Goal: Transaction & Acquisition: Purchase product/service

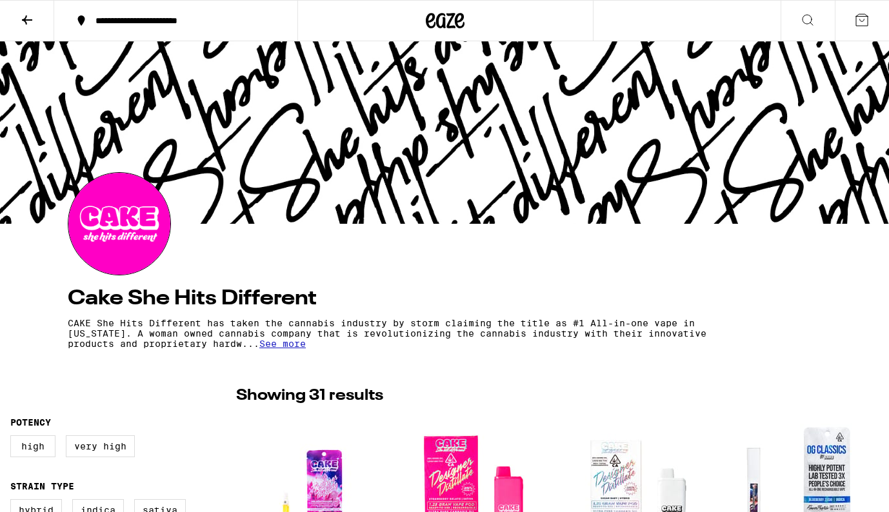
click at [37, 20] on button at bounding box center [27, 21] width 54 height 41
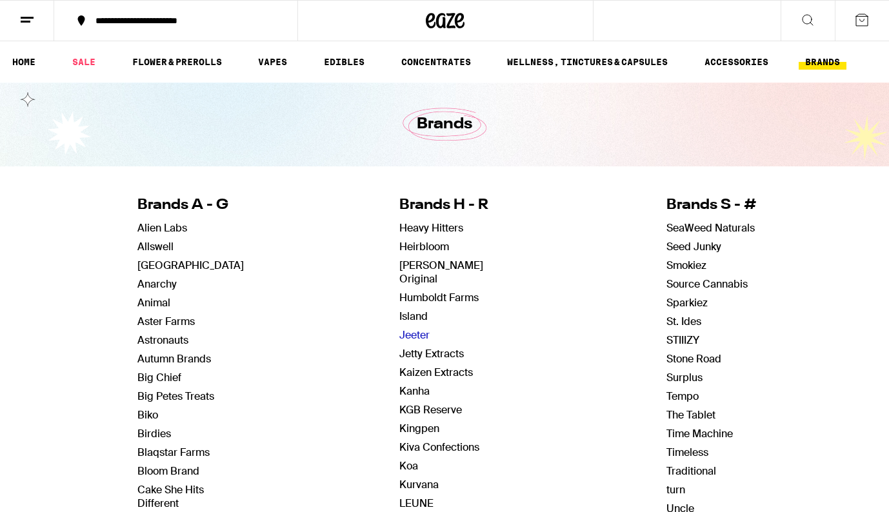
click at [423, 328] on link "Jeeter" at bounding box center [414, 335] width 30 height 14
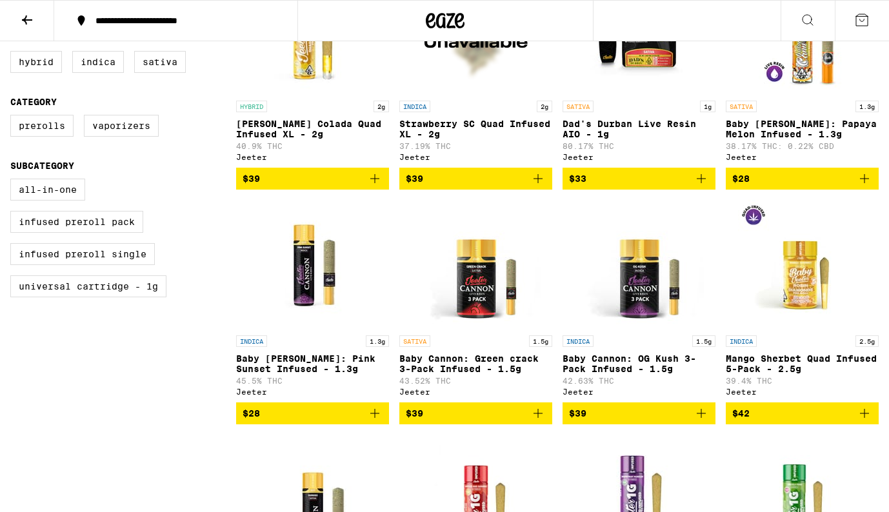
scroll to position [438, 0]
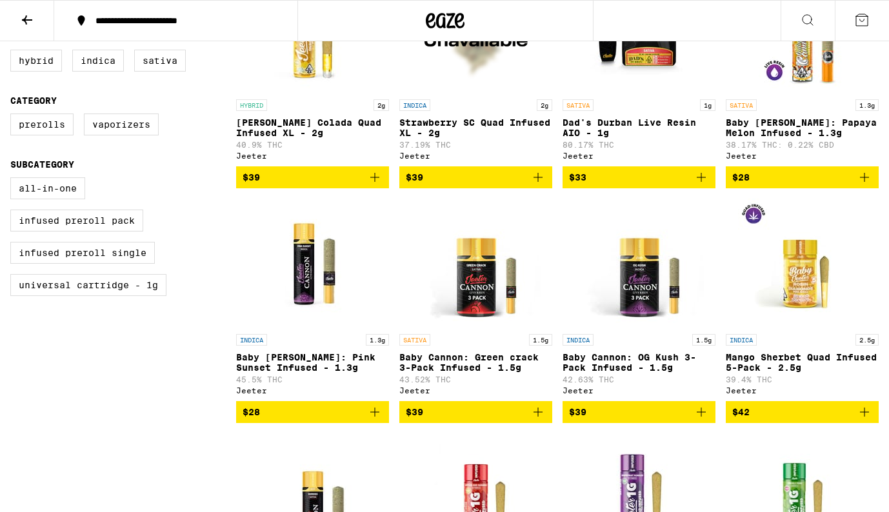
click at [802, 307] on img "Open page for Mango Sherbet Quad Infused 5-Pack - 2.5g from Jeeter" at bounding box center [802, 263] width 129 height 129
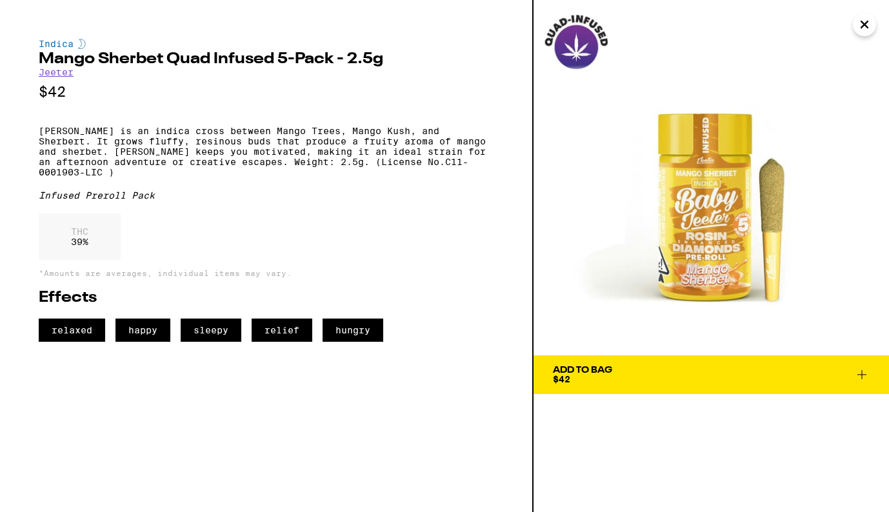
drag, startPoint x: 718, startPoint y: 237, endPoint x: 439, endPoint y: 3, distance: 363.6
click at [0, 0] on div "Indica Mango Sherbet Quad Infused 5-Pack - 2.5g [PERSON_NAME] $42 Mango Sherbet…" at bounding box center [444, 256] width 889 height 512
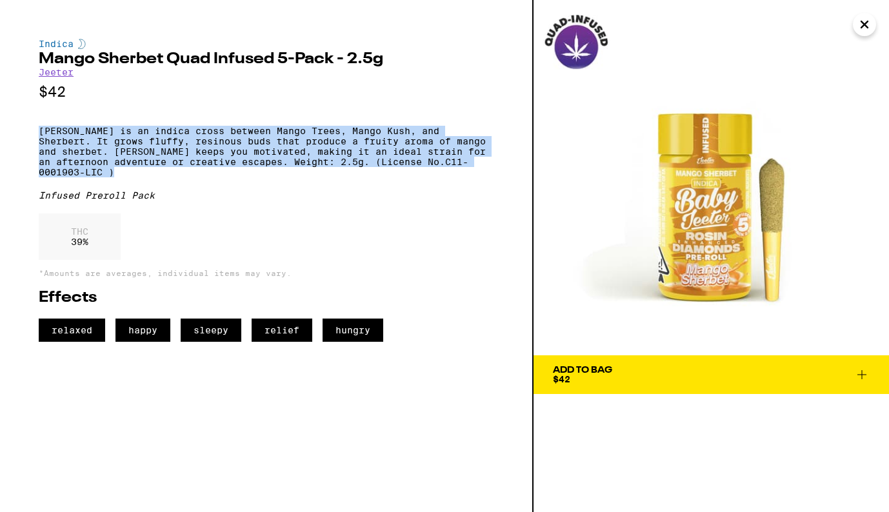
drag, startPoint x: 40, startPoint y: 137, endPoint x: 127, endPoint y: 185, distance: 99.7
click at [127, 177] on p "[PERSON_NAME] is an indica cross between Mango Trees, Mango Kush, and Sherbert.…" at bounding box center [266, 152] width 455 height 52
copy p "Mango Sherbet is an indica cross between Mango Trees, Mango Kush, and Sherbert.…"
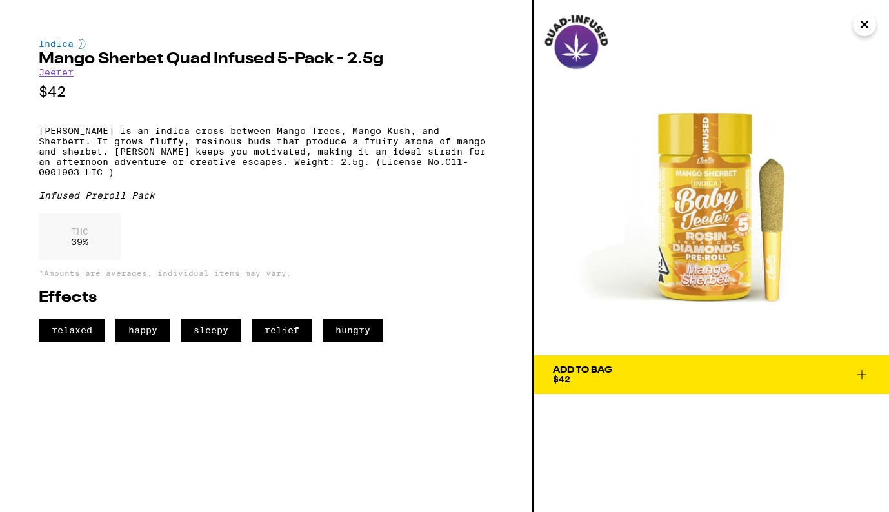
click at [864, 29] on icon "Close" at bounding box center [864, 24] width 15 height 19
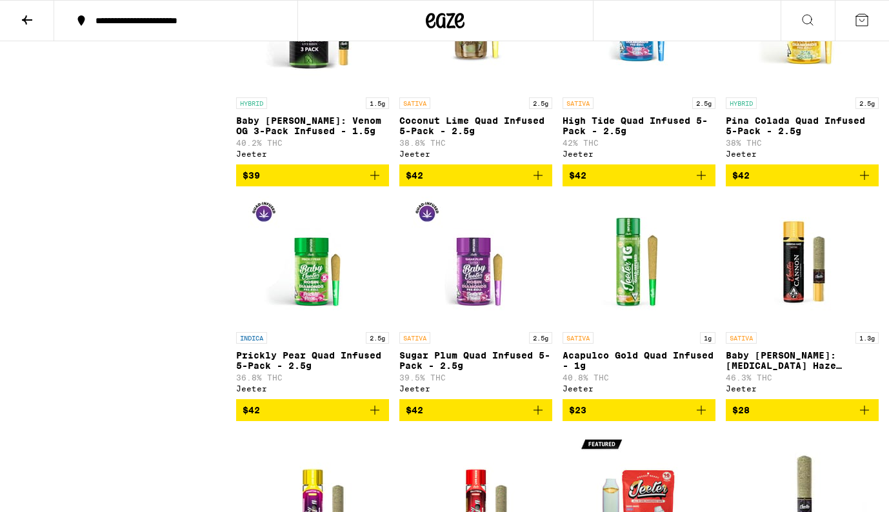
scroll to position [4899, 0]
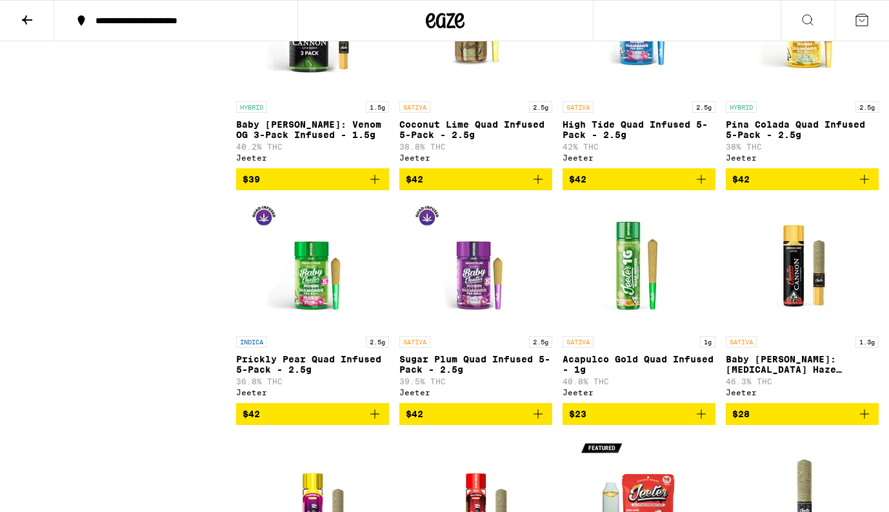
click at [25, 17] on icon at bounding box center [26, 19] width 15 height 15
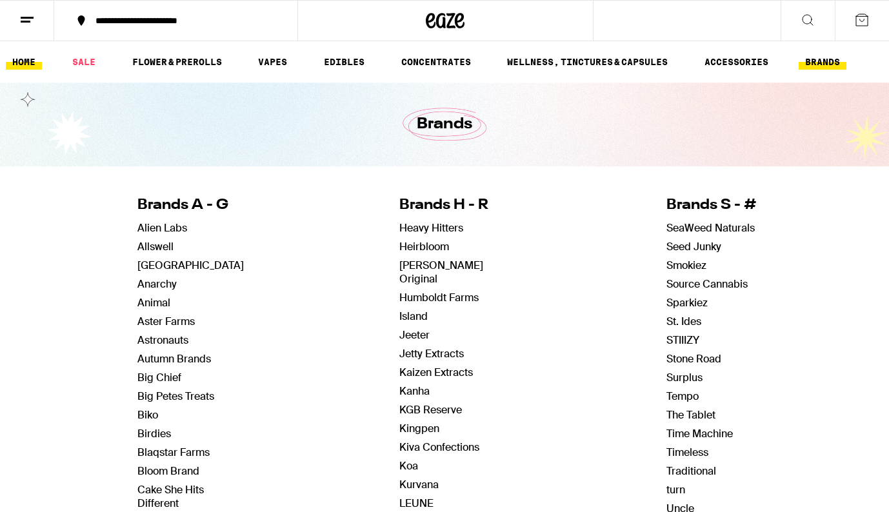
click at [19, 64] on link "HOME" at bounding box center [24, 61] width 36 height 15
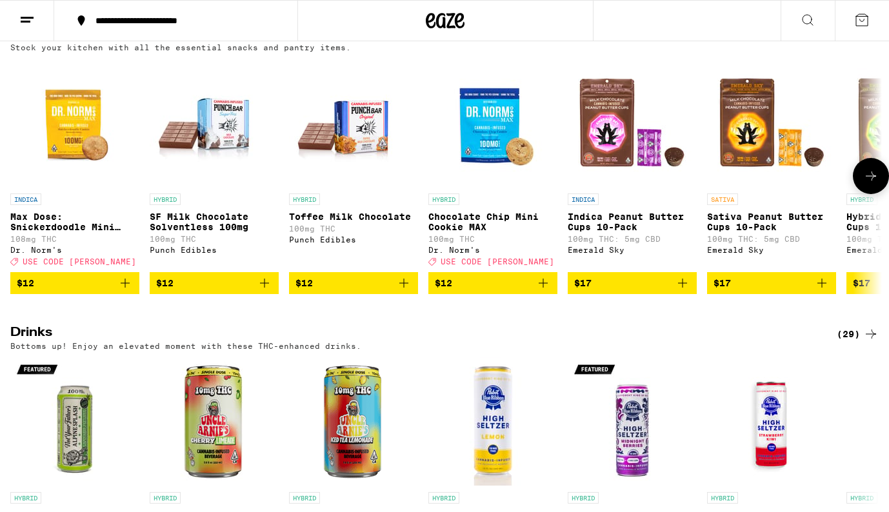
scroll to position [3378, 0]
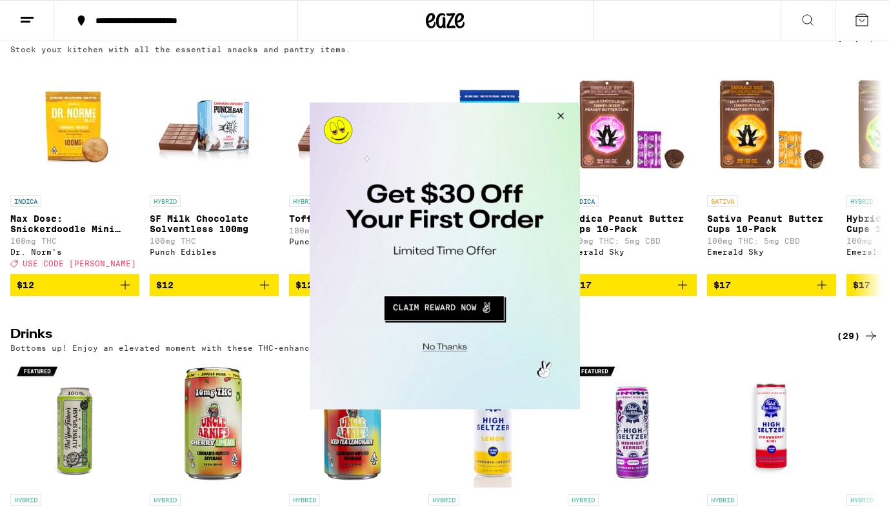
click at [562, 114] on button "Close Modal" at bounding box center [558, 118] width 35 height 31
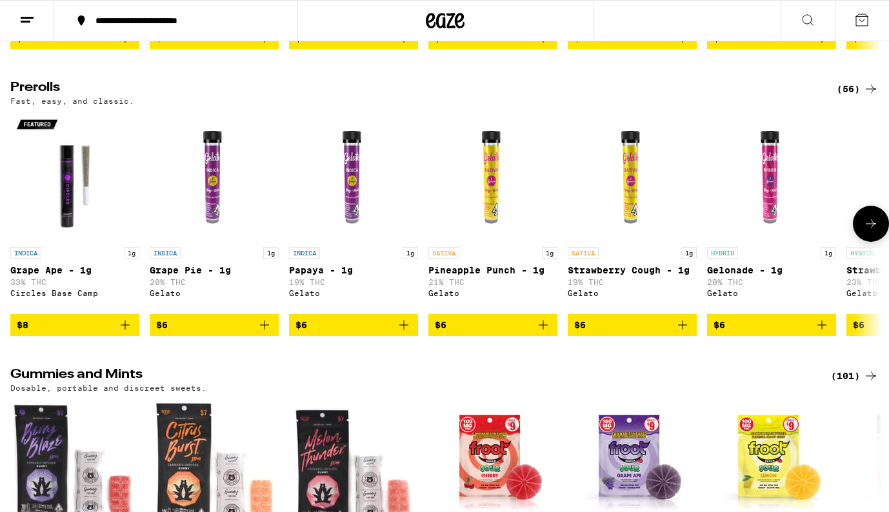
scroll to position [2742, 0]
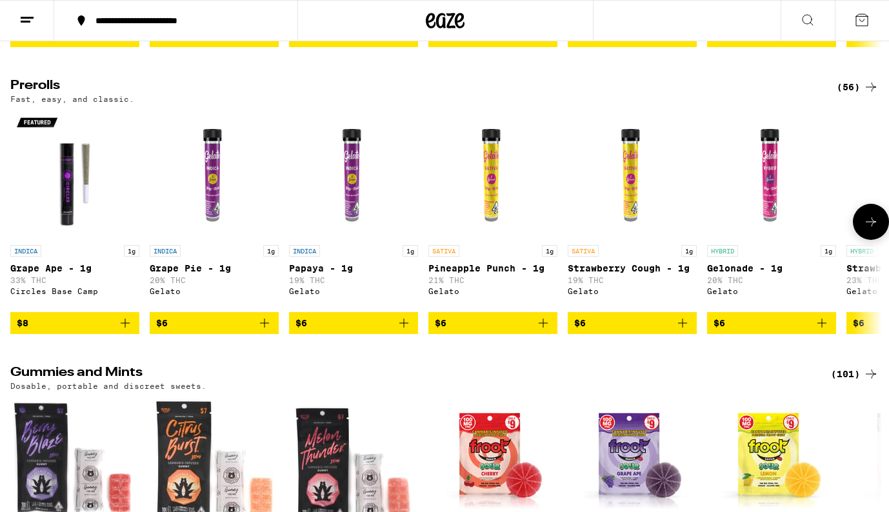
click at [869, 230] on icon at bounding box center [870, 221] width 15 height 15
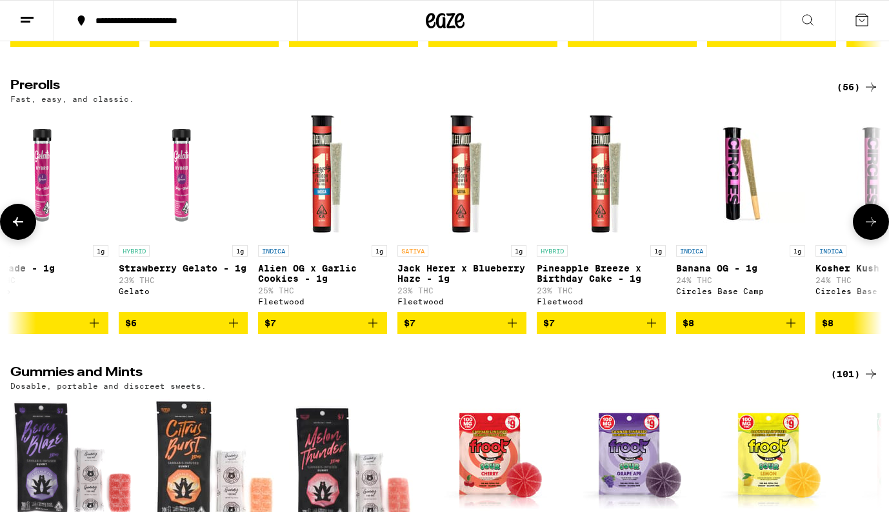
click at [869, 230] on icon at bounding box center [870, 221] width 15 height 15
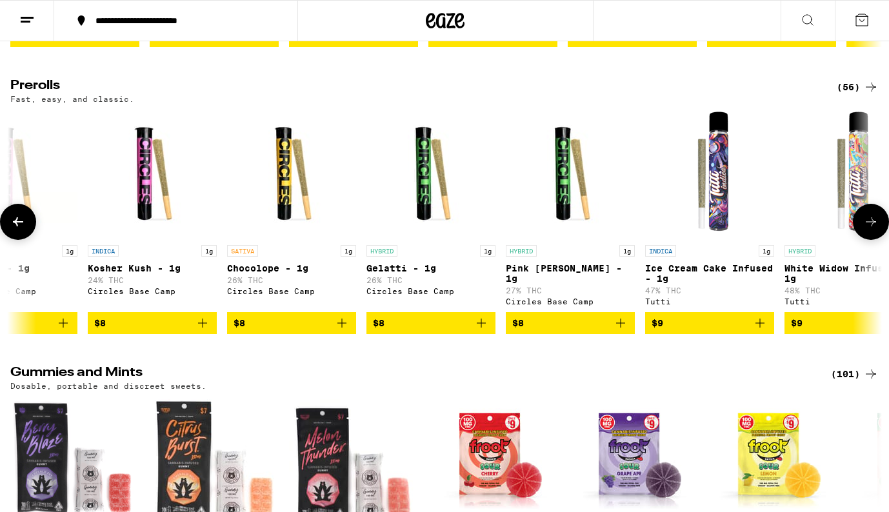
click at [869, 230] on icon at bounding box center [870, 221] width 15 height 15
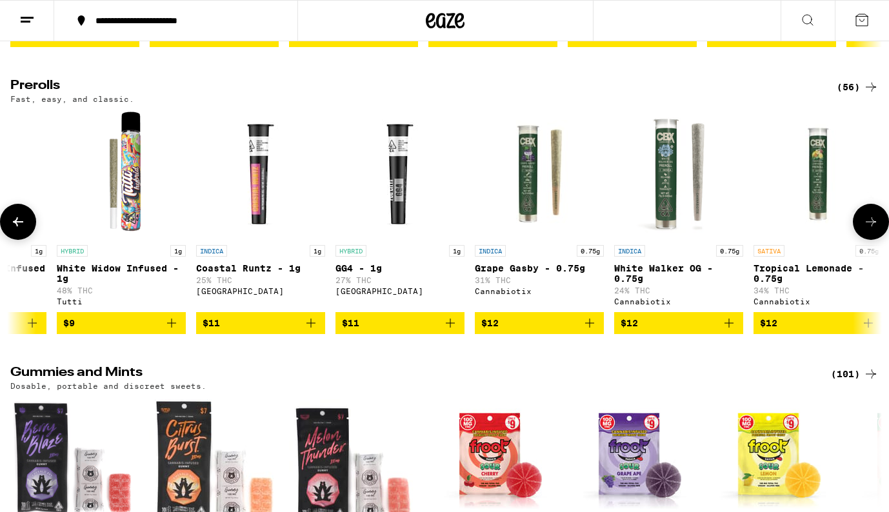
click at [869, 230] on icon at bounding box center [870, 221] width 15 height 15
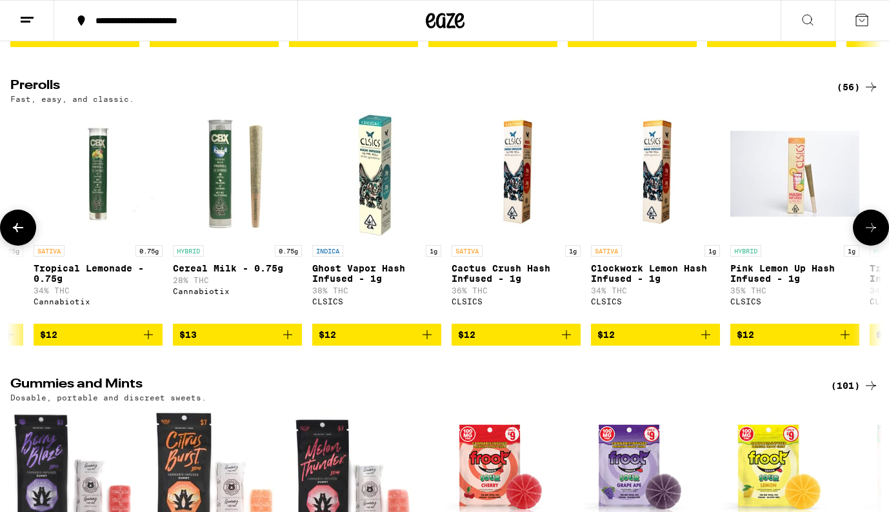
scroll to position [0, 2912]
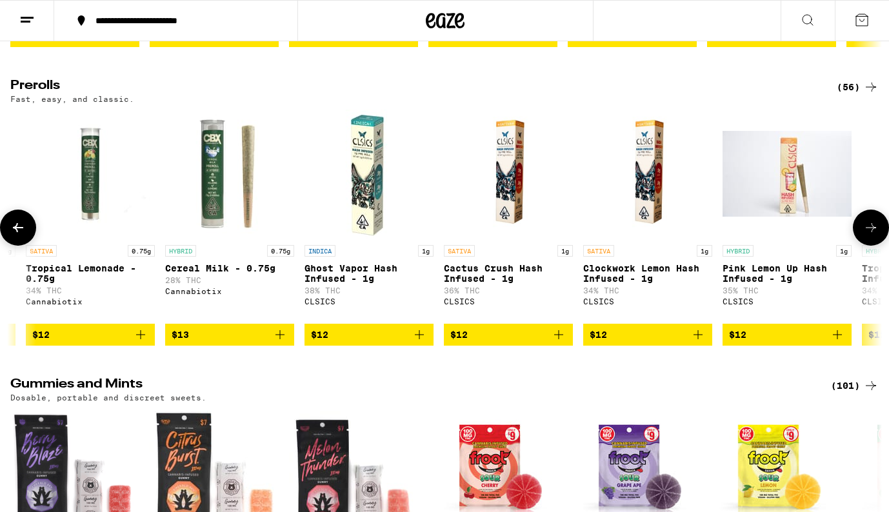
click at [869, 236] on icon at bounding box center [870, 227] width 15 height 15
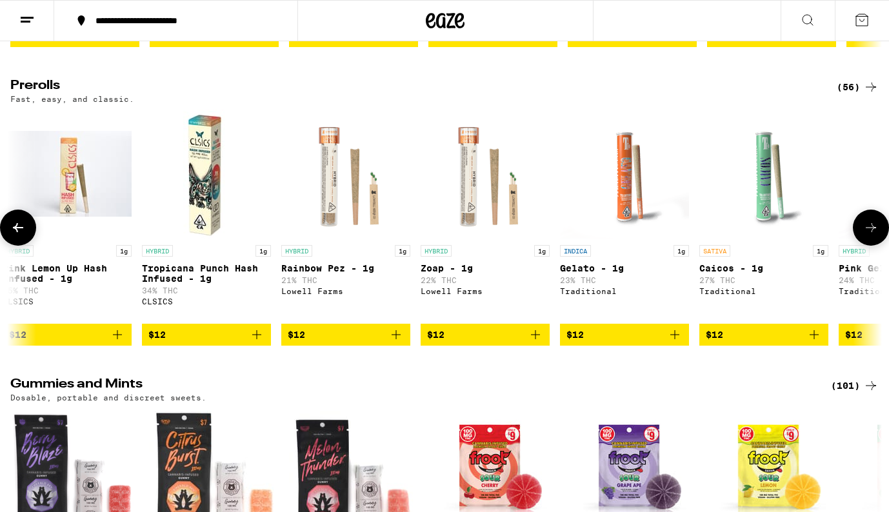
scroll to position [0, 3639]
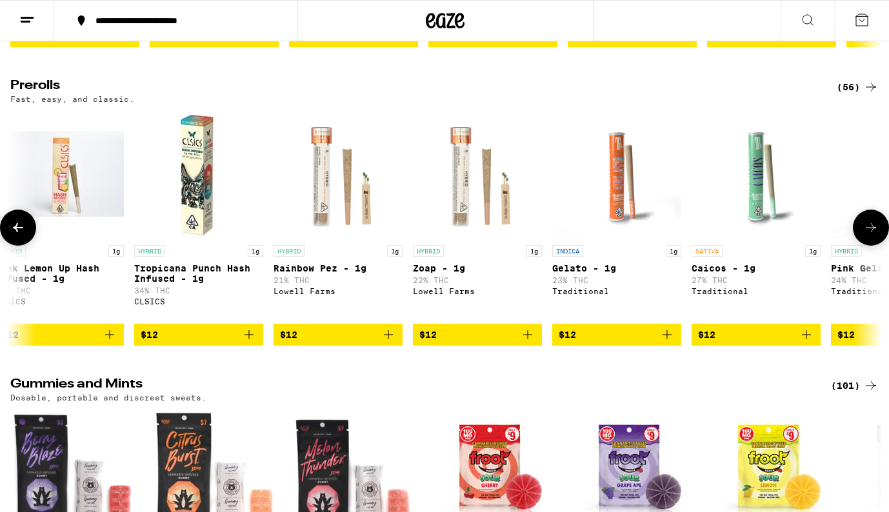
click at [869, 236] on icon at bounding box center [870, 227] width 15 height 15
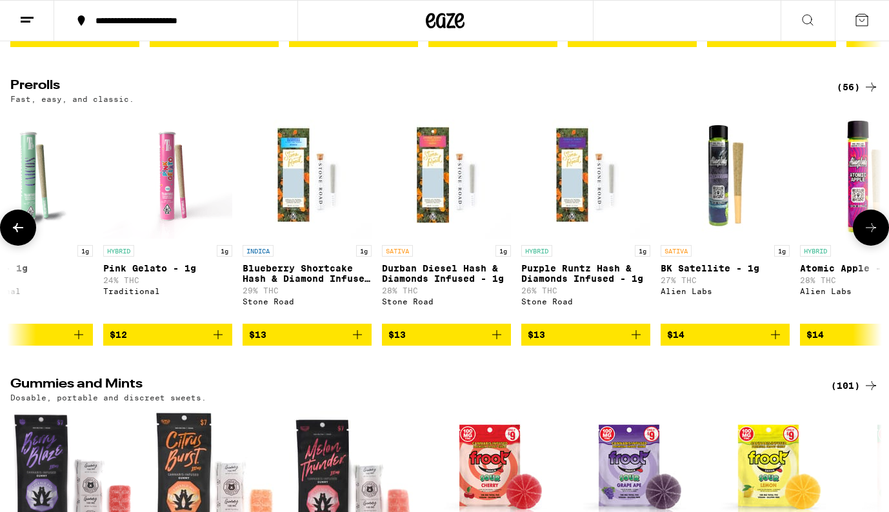
click at [869, 236] on icon at bounding box center [870, 227] width 15 height 15
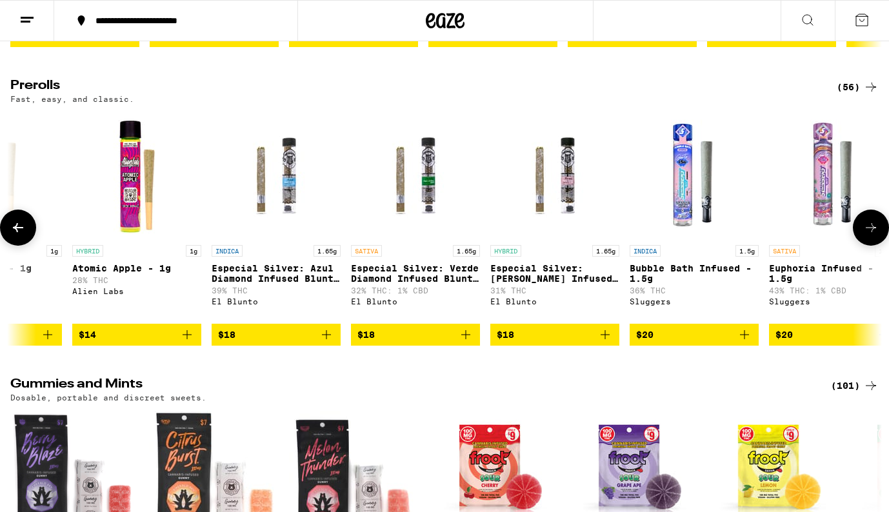
click at [869, 236] on icon at bounding box center [870, 227] width 15 height 15
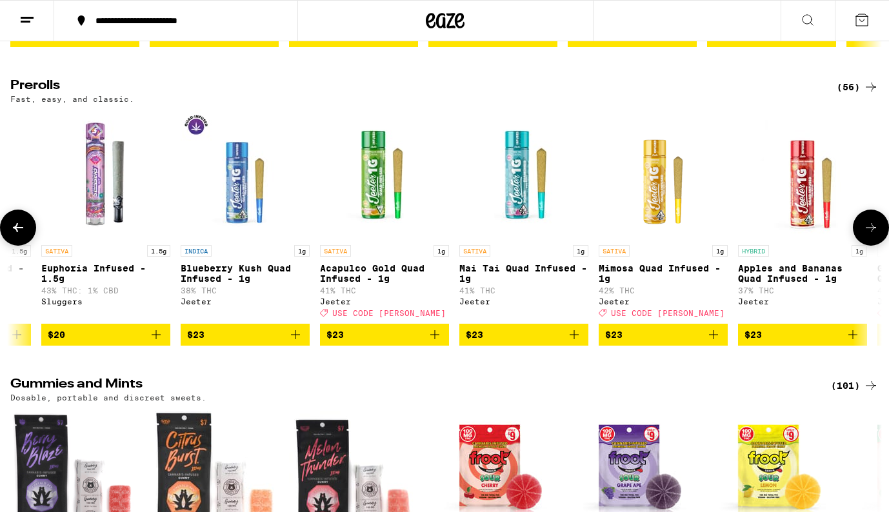
click at [869, 236] on icon at bounding box center [870, 227] width 15 height 15
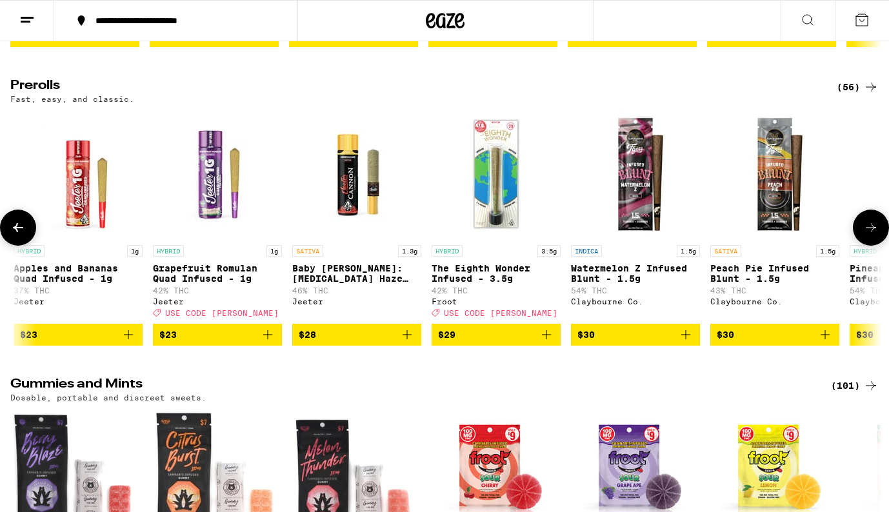
scroll to position [0, 6551]
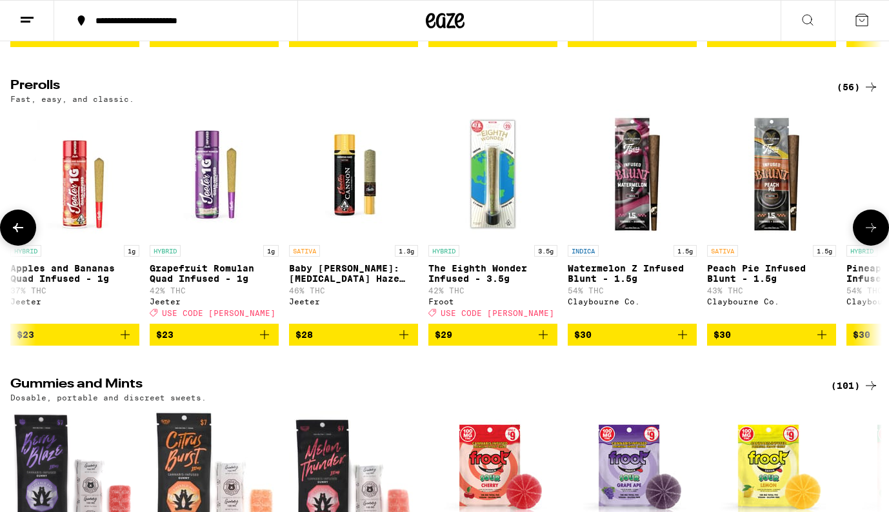
click at [869, 236] on icon at bounding box center [870, 227] width 15 height 15
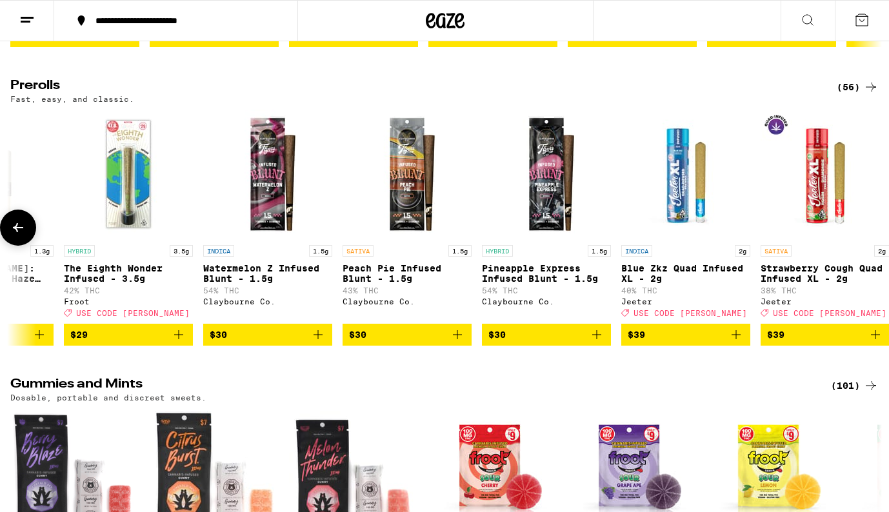
scroll to position [0, 6937]
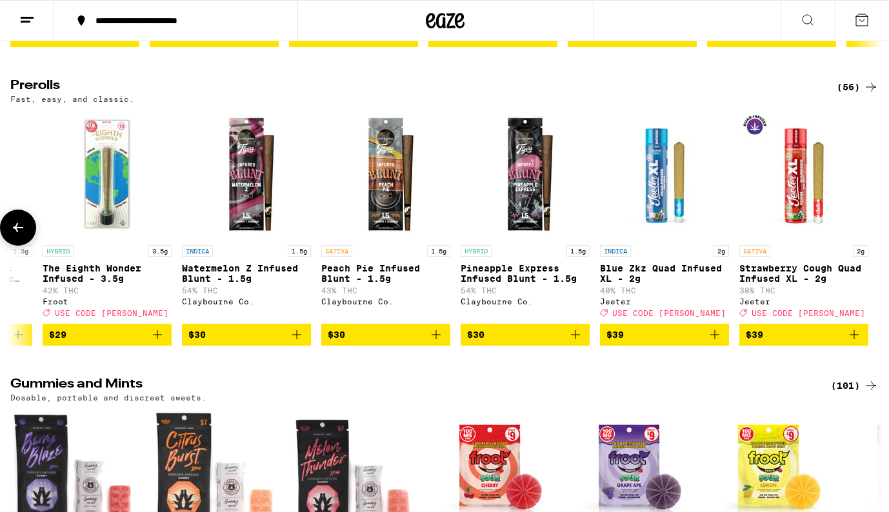
click at [869, 246] on div at bounding box center [871, 228] width 36 height 36
click at [854, 95] on div "(56)" at bounding box center [858, 86] width 42 height 15
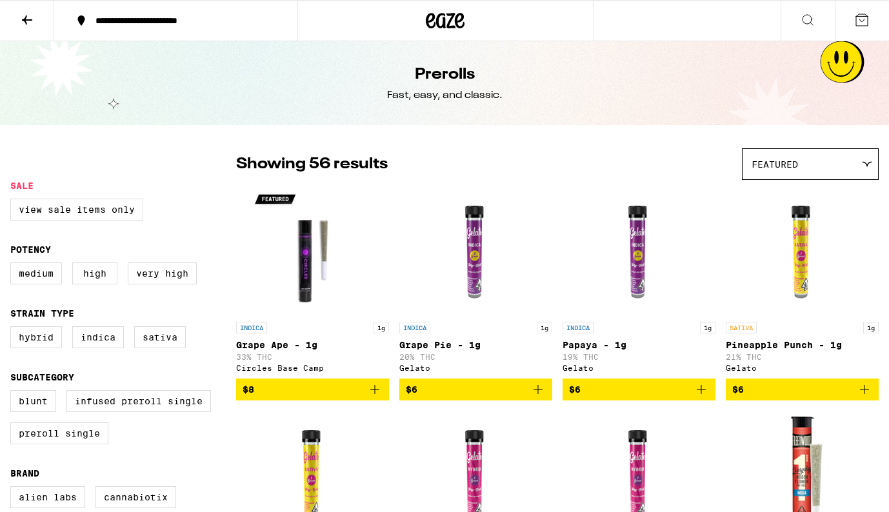
click at [32, 15] on icon at bounding box center [26, 19] width 15 height 15
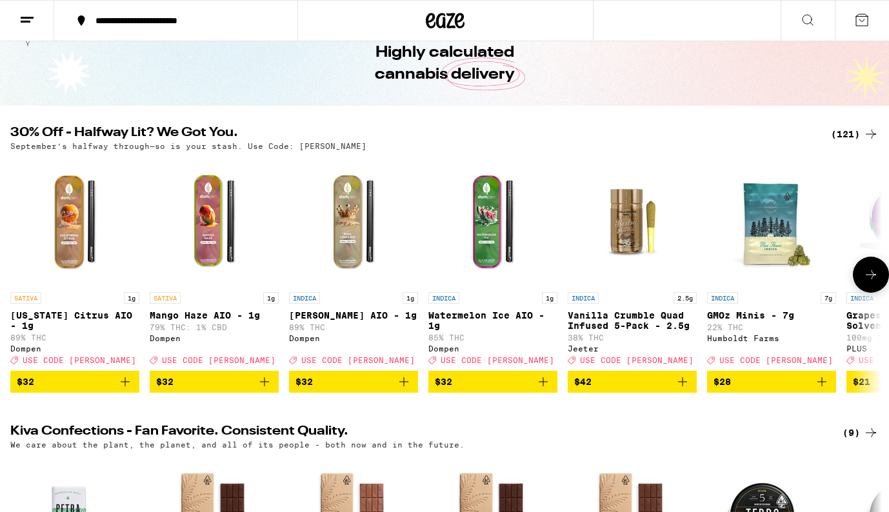
scroll to position [41, 0]
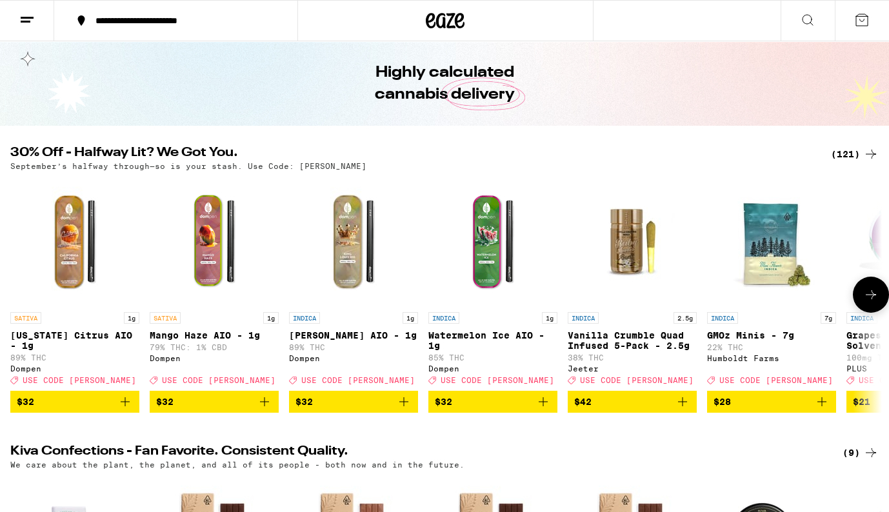
click at [869, 299] on icon at bounding box center [870, 294] width 15 height 15
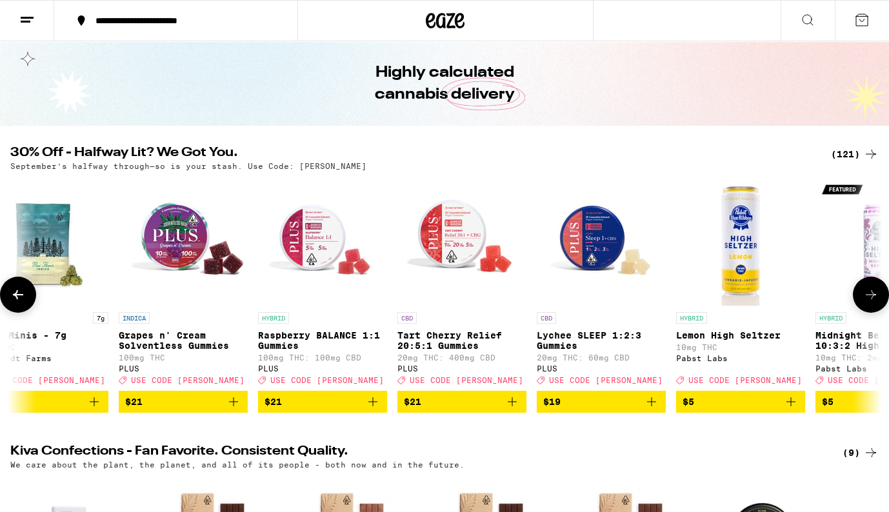
click at [869, 299] on icon at bounding box center [870, 294] width 15 height 15
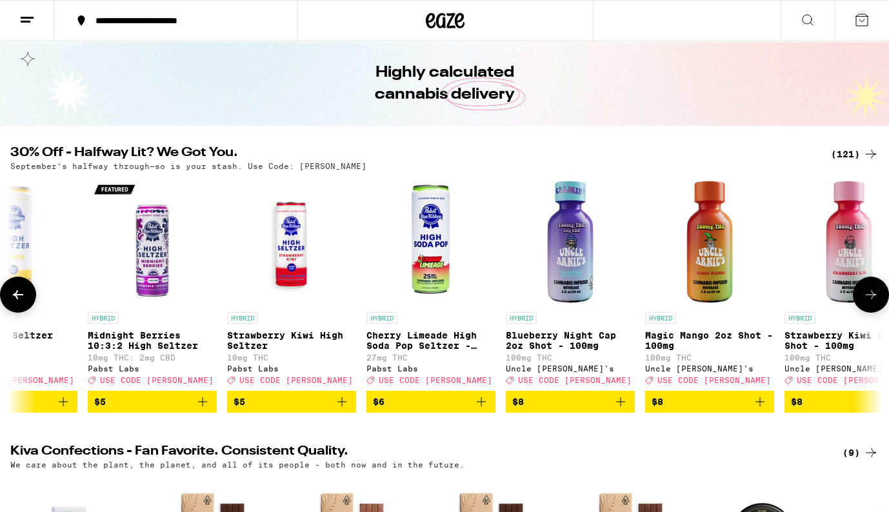
click at [869, 299] on icon at bounding box center [870, 294] width 15 height 15
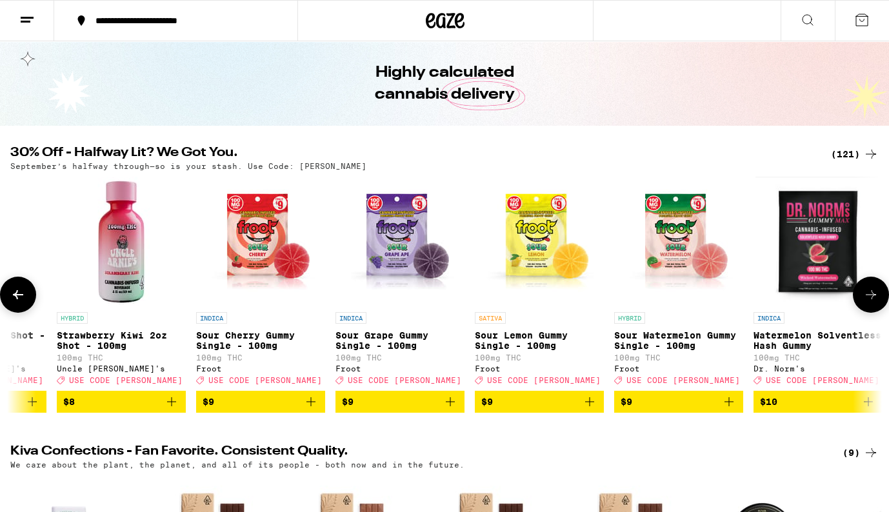
click at [869, 299] on icon at bounding box center [870, 294] width 15 height 15
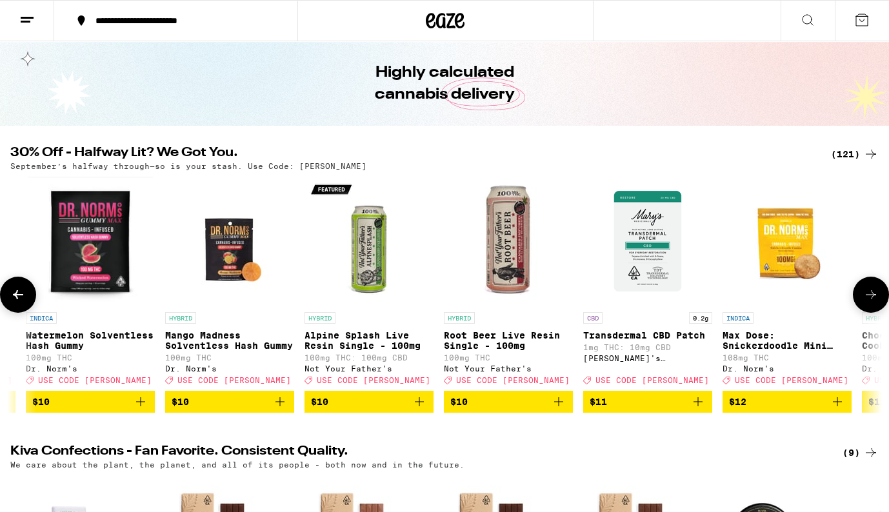
click at [869, 299] on icon at bounding box center [870, 294] width 15 height 15
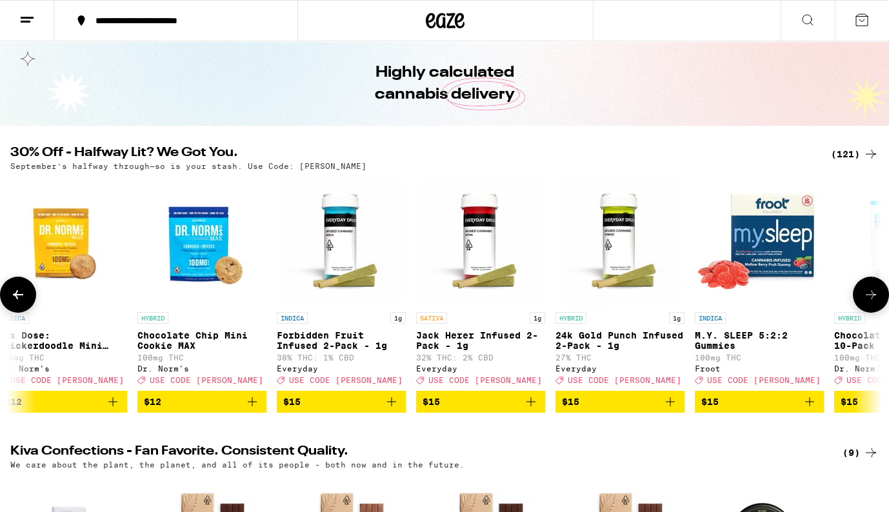
scroll to position [0, 3639]
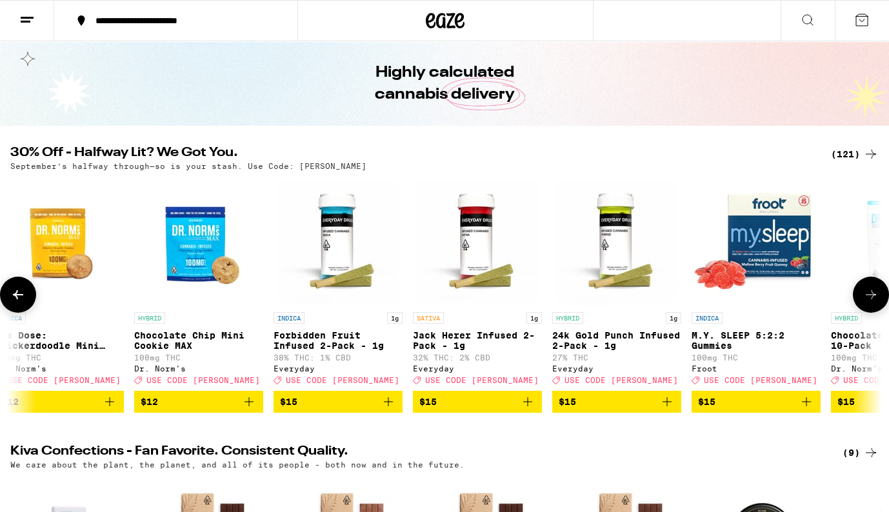
click at [869, 299] on icon at bounding box center [870, 294] width 15 height 15
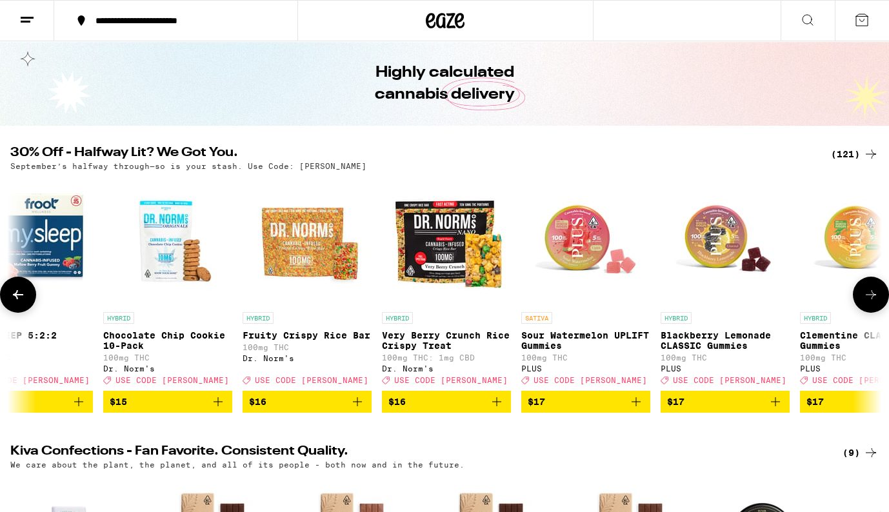
click at [869, 299] on icon at bounding box center [870, 294] width 15 height 15
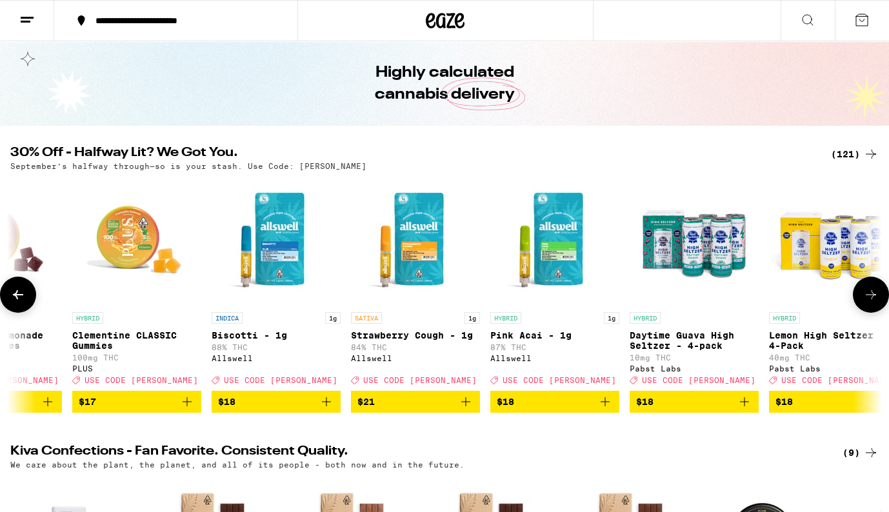
click at [869, 299] on icon at bounding box center [870, 294] width 15 height 15
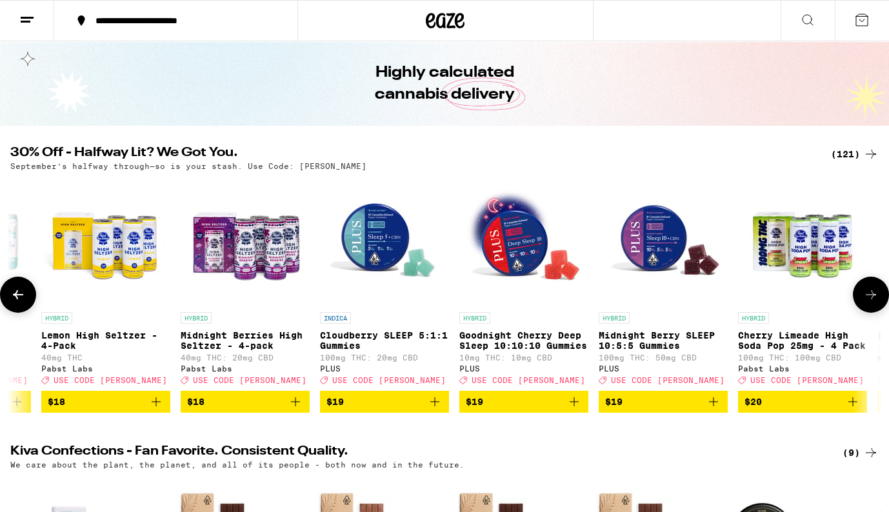
click at [869, 299] on icon at bounding box center [870, 294] width 15 height 15
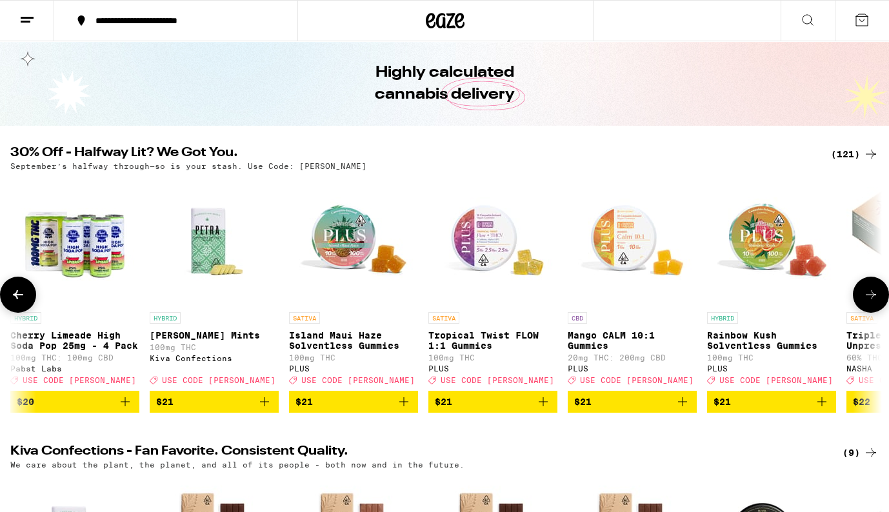
click at [869, 299] on icon at bounding box center [870, 294] width 15 height 15
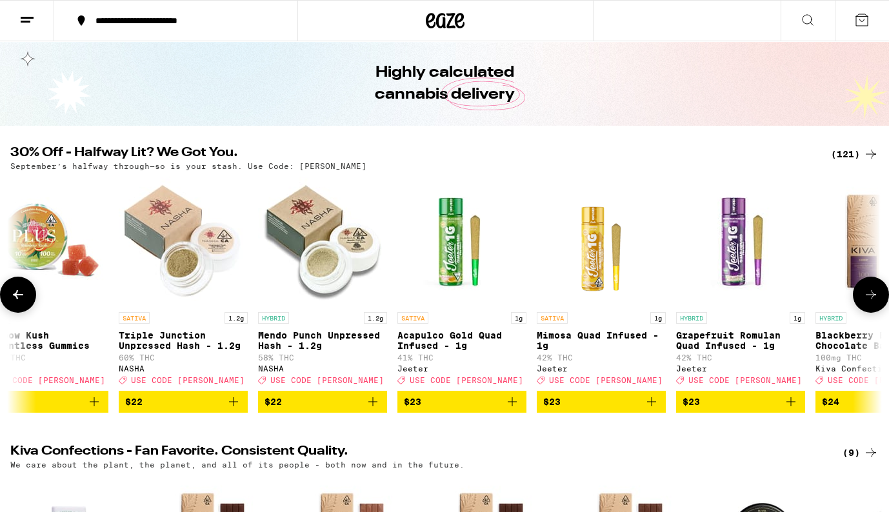
click at [869, 299] on icon at bounding box center [870, 294] width 15 height 15
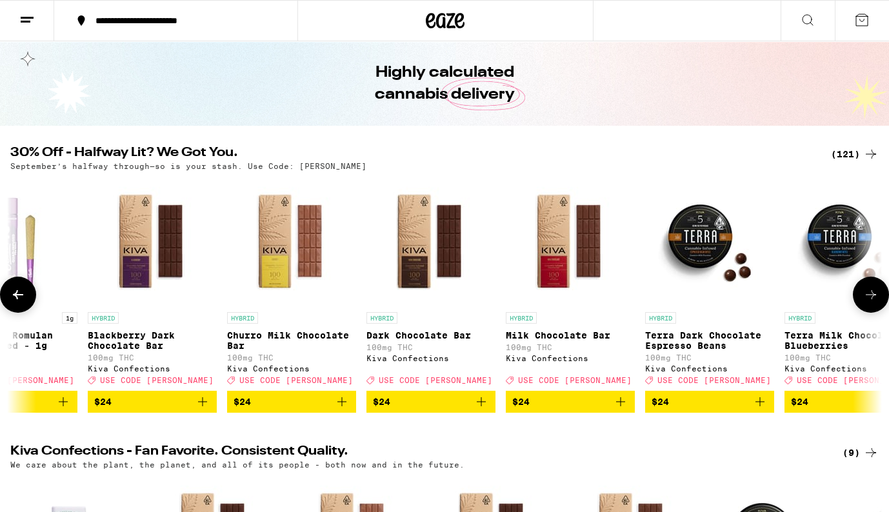
click at [869, 299] on icon at bounding box center [870, 294] width 15 height 15
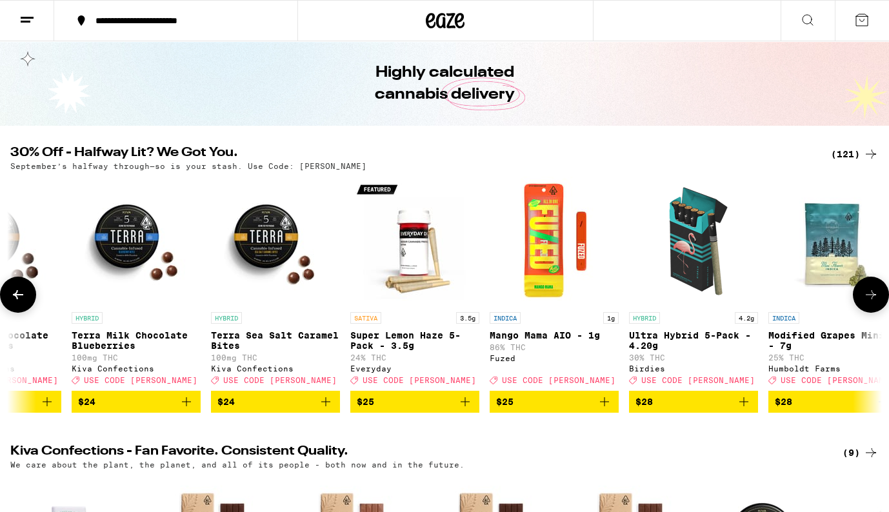
scroll to position [0, 8735]
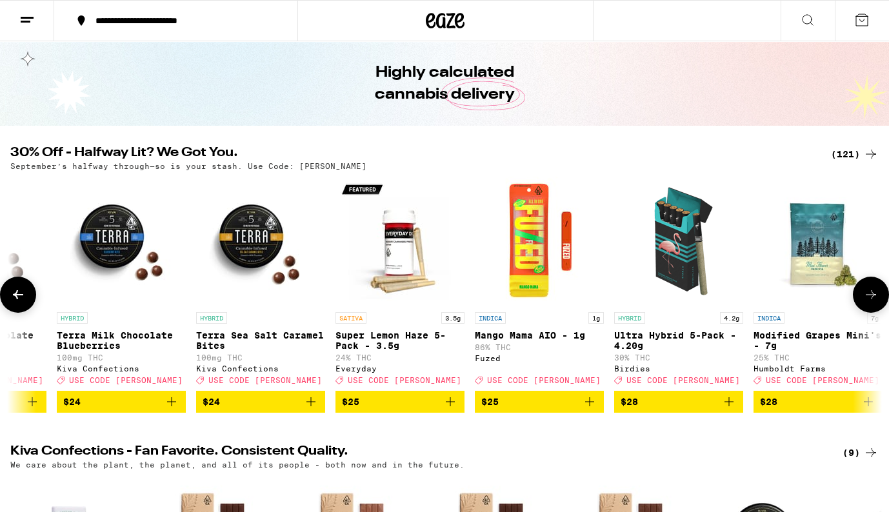
click at [869, 299] on icon at bounding box center [870, 294] width 15 height 15
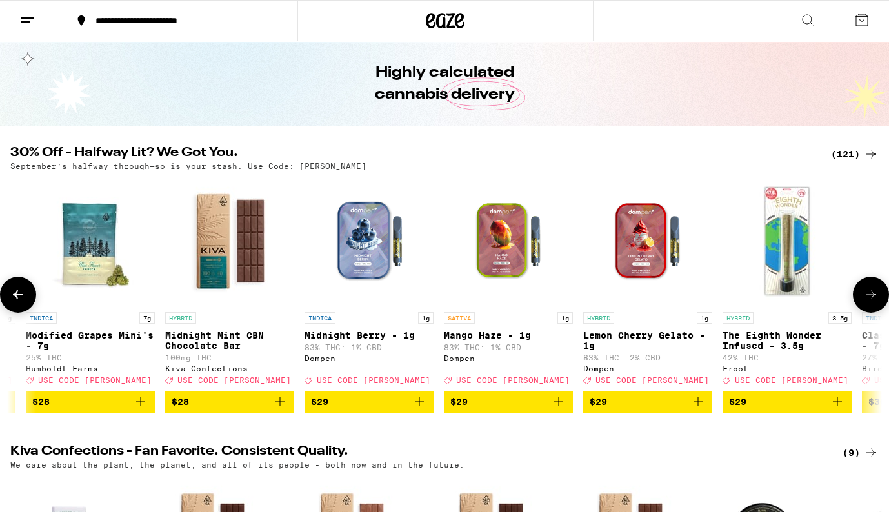
click at [869, 299] on icon at bounding box center [870, 294] width 15 height 15
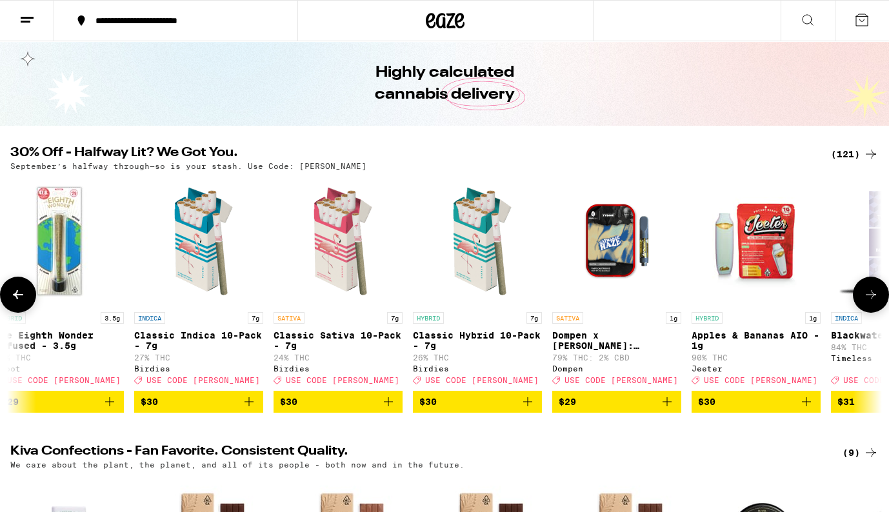
click at [869, 299] on icon at bounding box center [870, 294] width 15 height 15
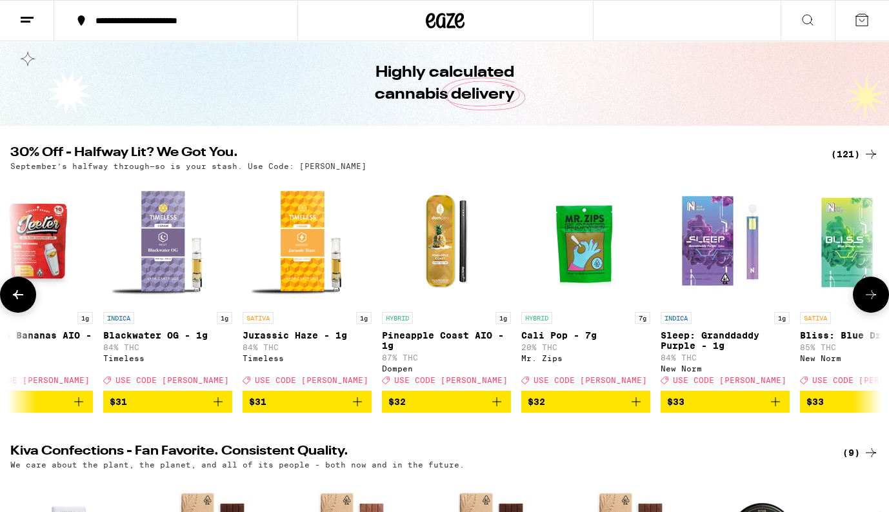
click at [869, 299] on icon at bounding box center [870, 294] width 15 height 15
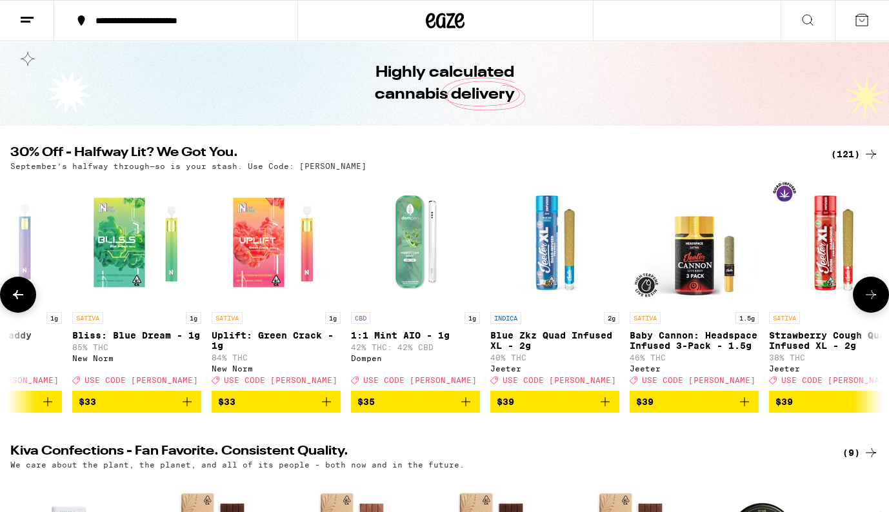
click at [869, 299] on icon at bounding box center [870, 294] width 15 height 15
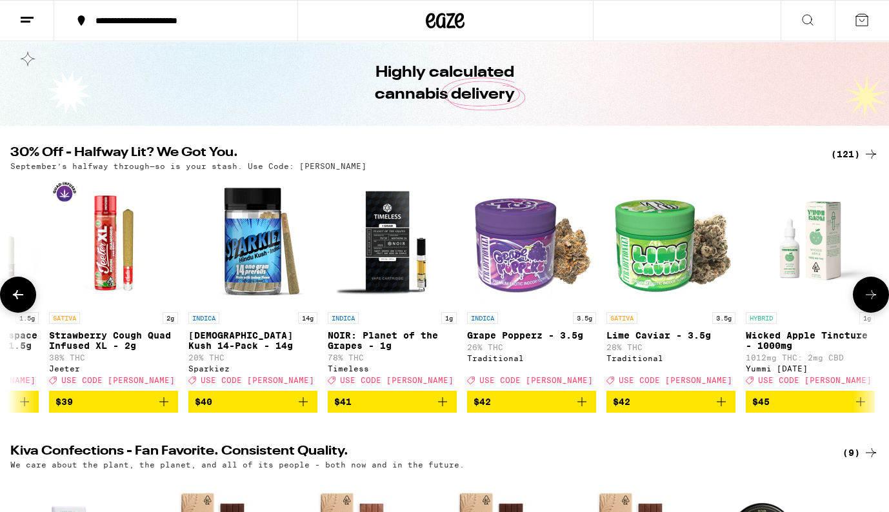
scroll to position [0, 12374]
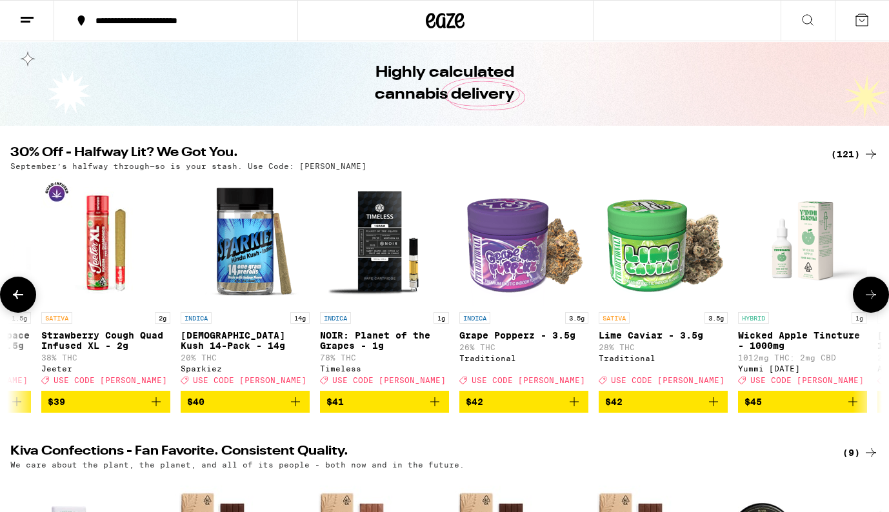
click at [869, 299] on icon at bounding box center [870, 294] width 15 height 15
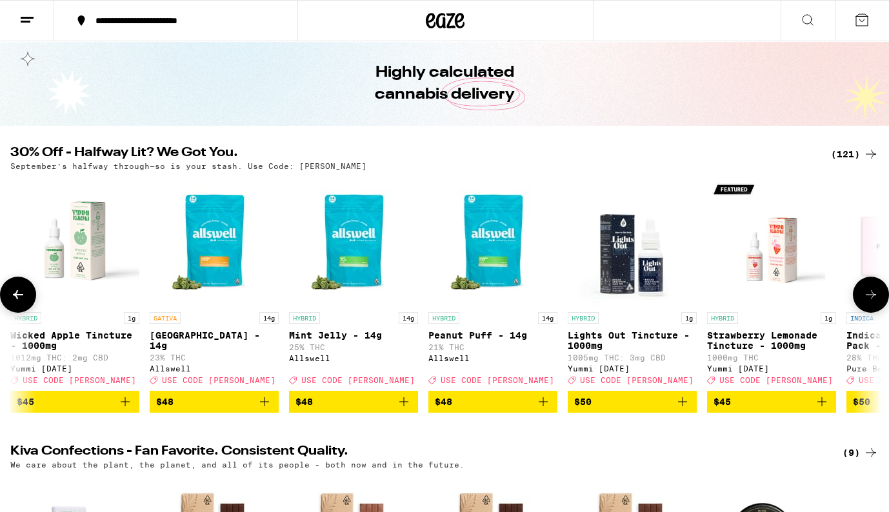
click at [869, 299] on icon at bounding box center [870, 294] width 15 height 15
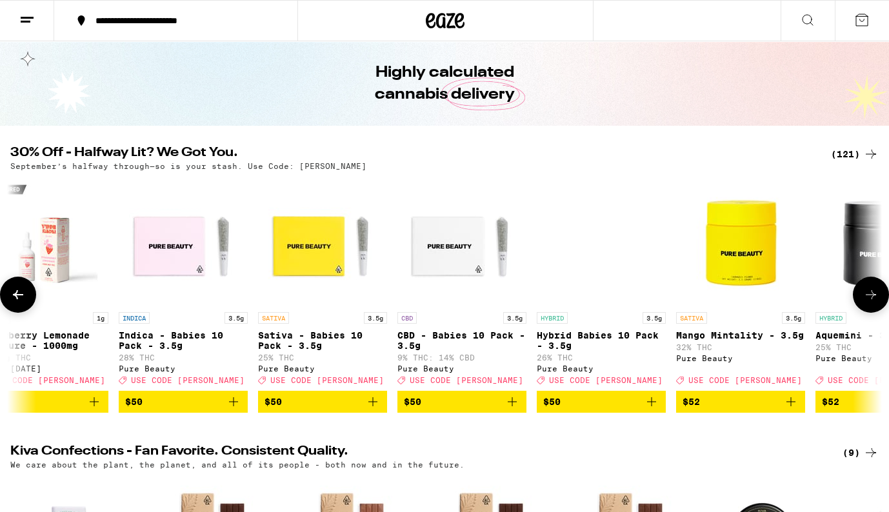
click at [869, 299] on icon at bounding box center [870, 294] width 15 height 15
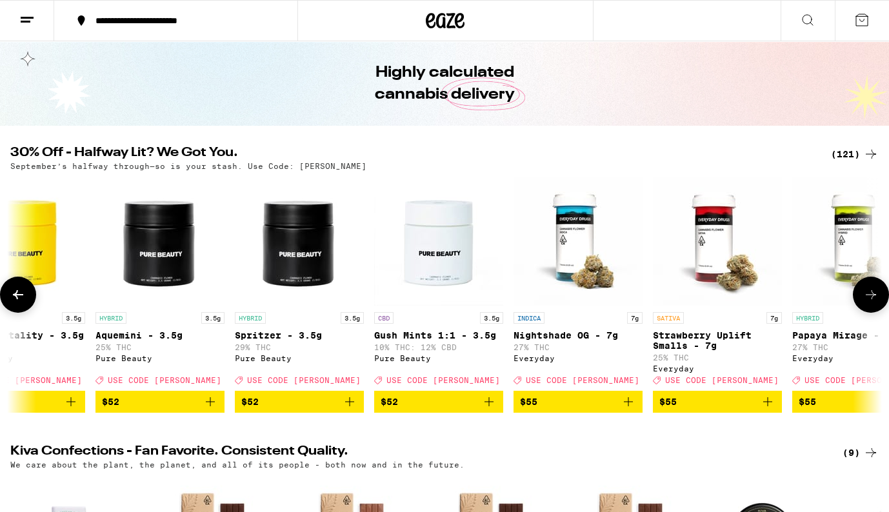
scroll to position [0, 14558]
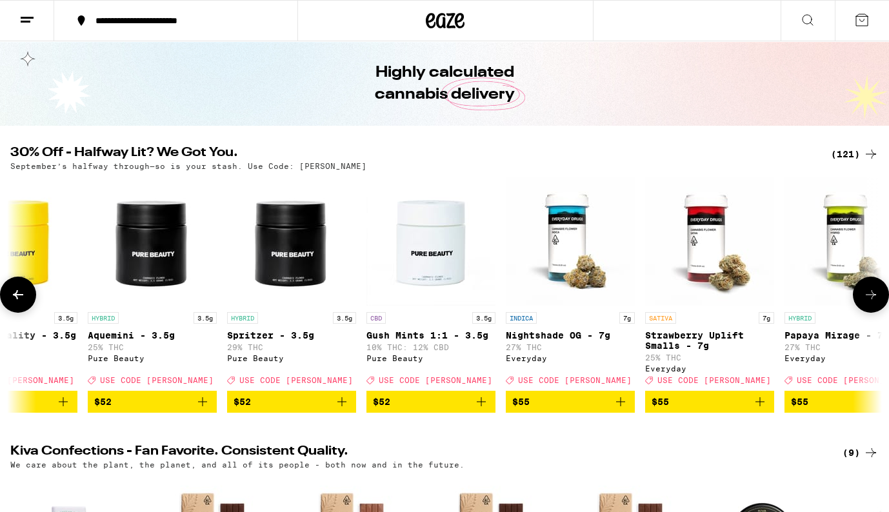
click at [869, 299] on icon at bounding box center [870, 294] width 15 height 15
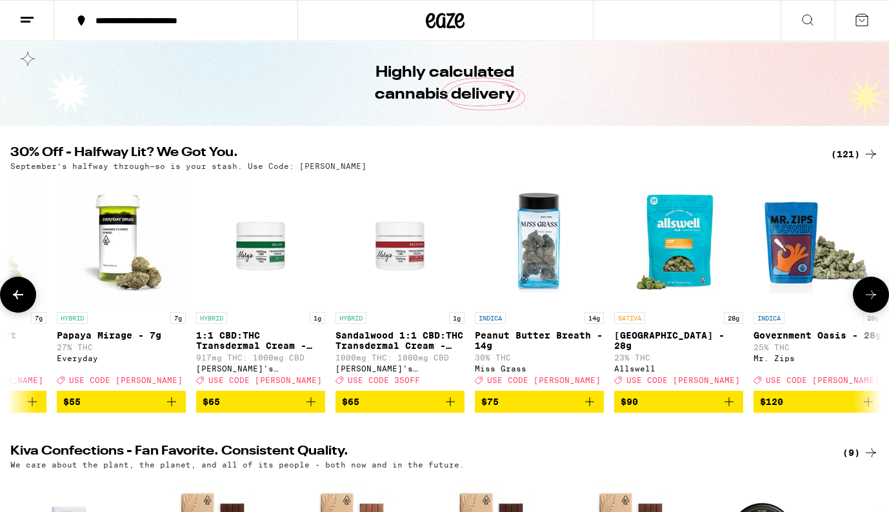
click at [869, 299] on icon at bounding box center [870, 294] width 15 height 15
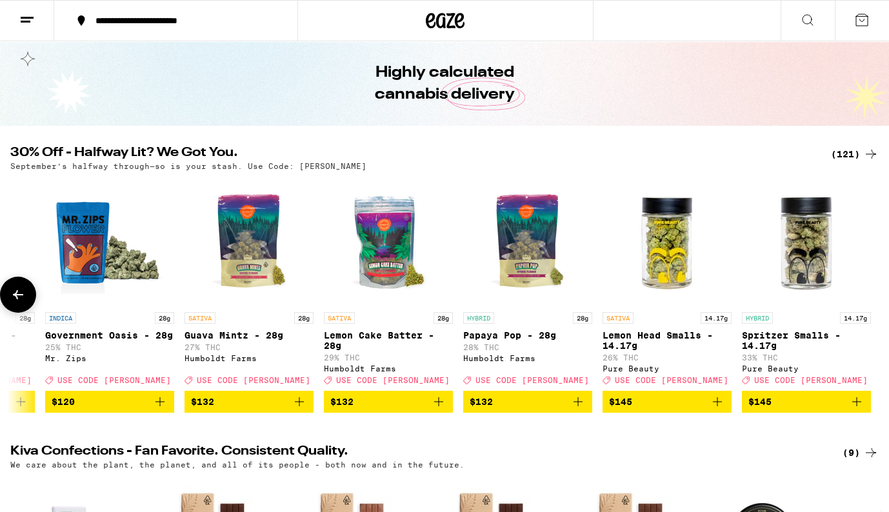
scroll to position [0, 15997]
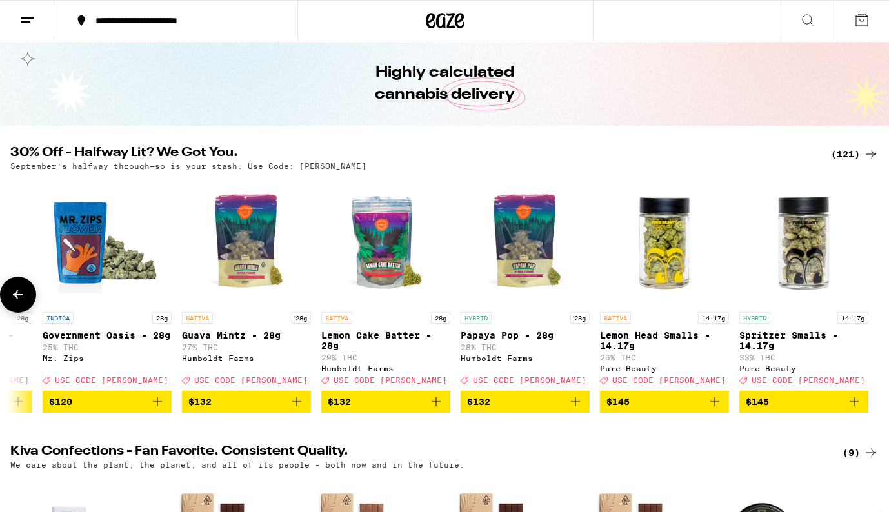
click at [869, 299] on div at bounding box center [871, 295] width 36 height 36
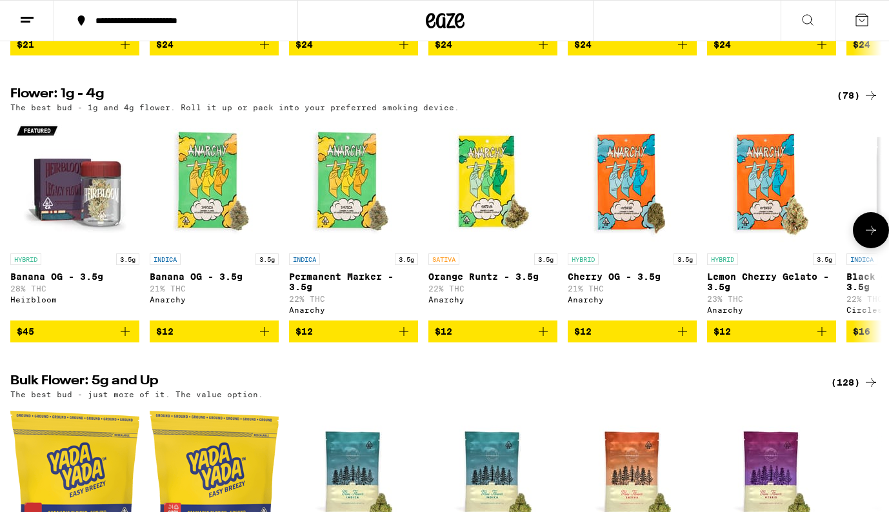
scroll to position [693, 0]
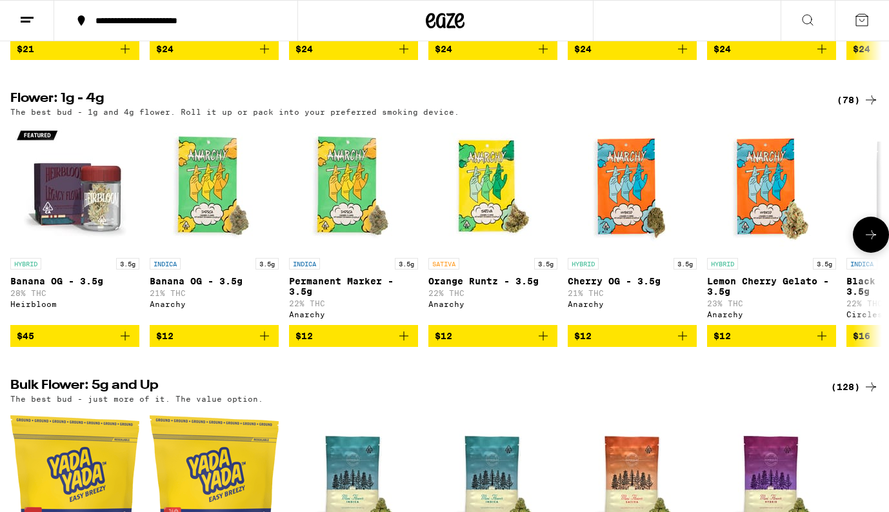
click at [871, 239] on icon at bounding box center [871, 234] width 10 height 9
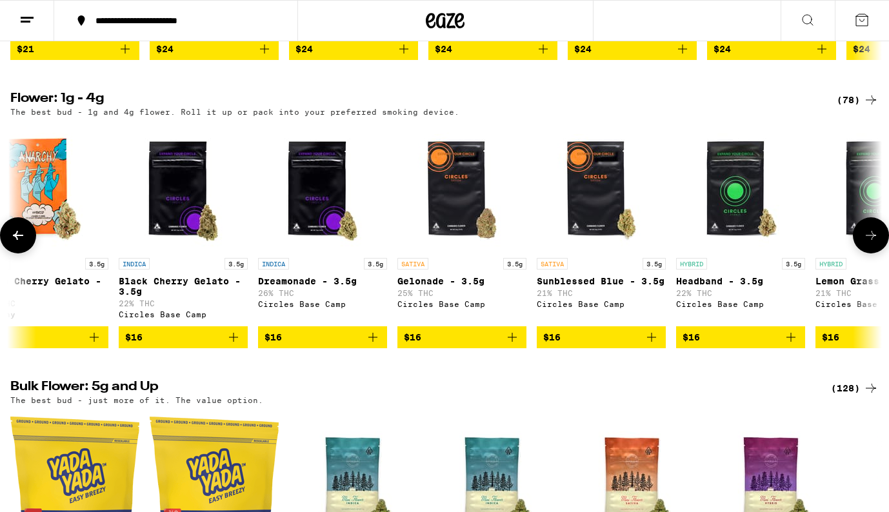
click at [871, 243] on icon at bounding box center [870, 235] width 15 height 15
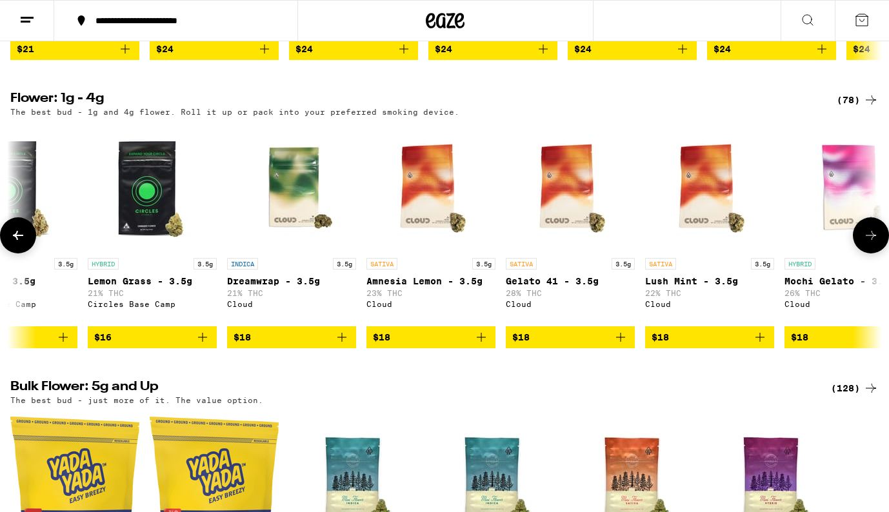
click at [871, 243] on icon at bounding box center [870, 235] width 15 height 15
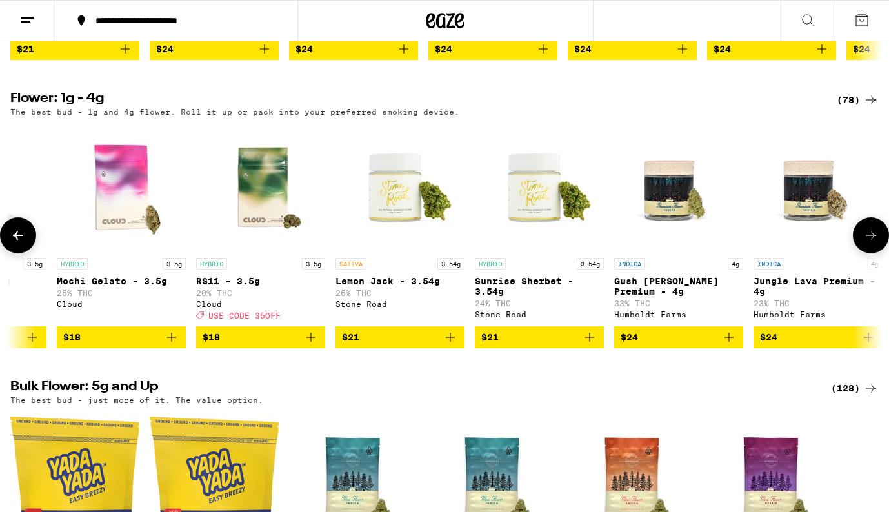
click at [871, 243] on icon at bounding box center [870, 235] width 15 height 15
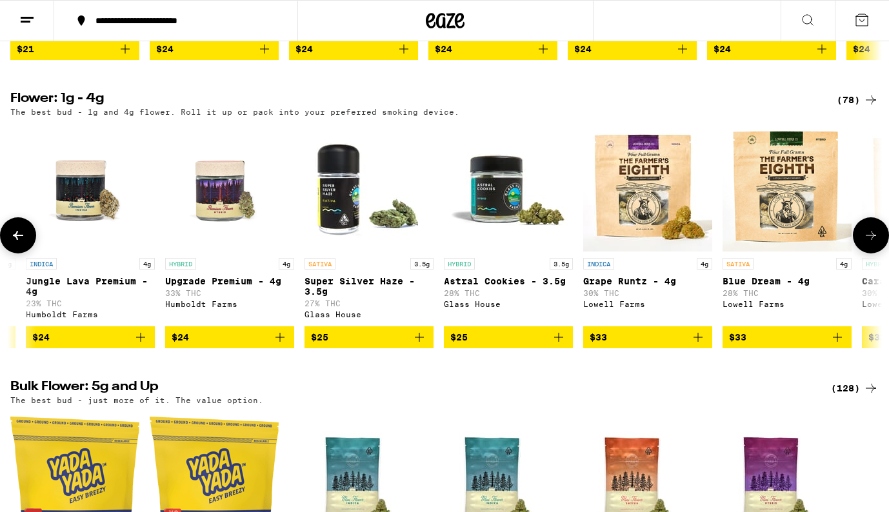
click at [871, 243] on icon at bounding box center [870, 235] width 15 height 15
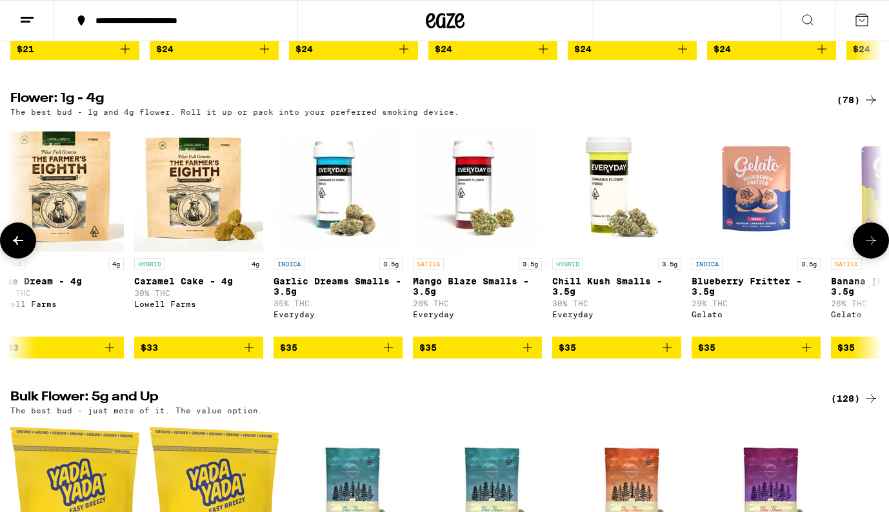
click at [871, 248] on icon at bounding box center [870, 240] width 15 height 15
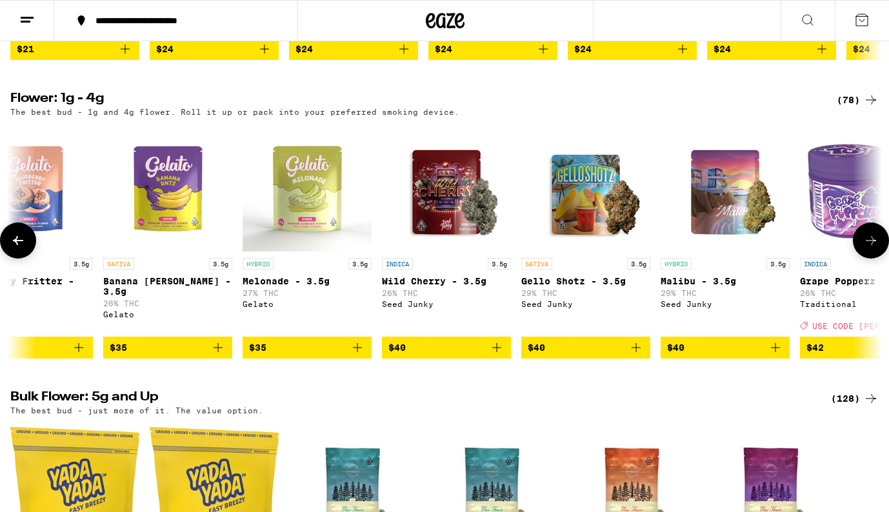
click at [871, 248] on icon at bounding box center [870, 240] width 15 height 15
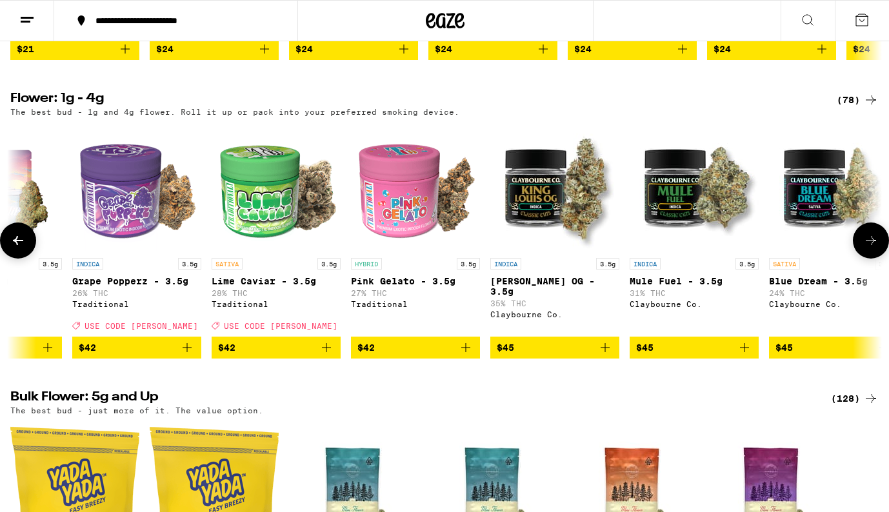
click at [871, 248] on icon at bounding box center [870, 240] width 15 height 15
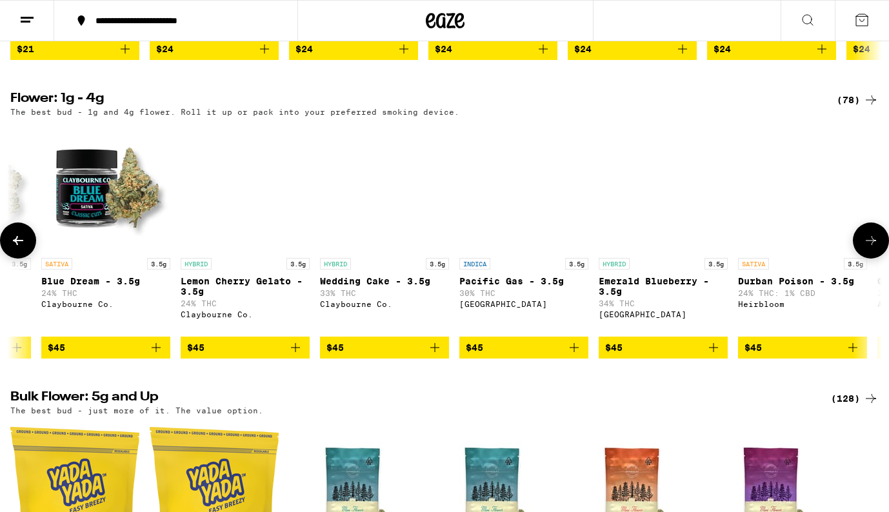
click at [871, 248] on icon at bounding box center [870, 240] width 15 height 15
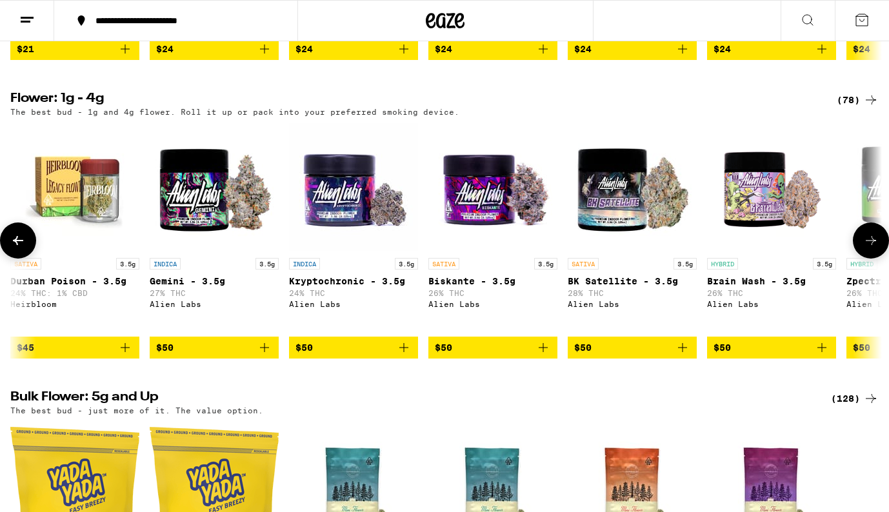
click at [871, 248] on icon at bounding box center [870, 240] width 15 height 15
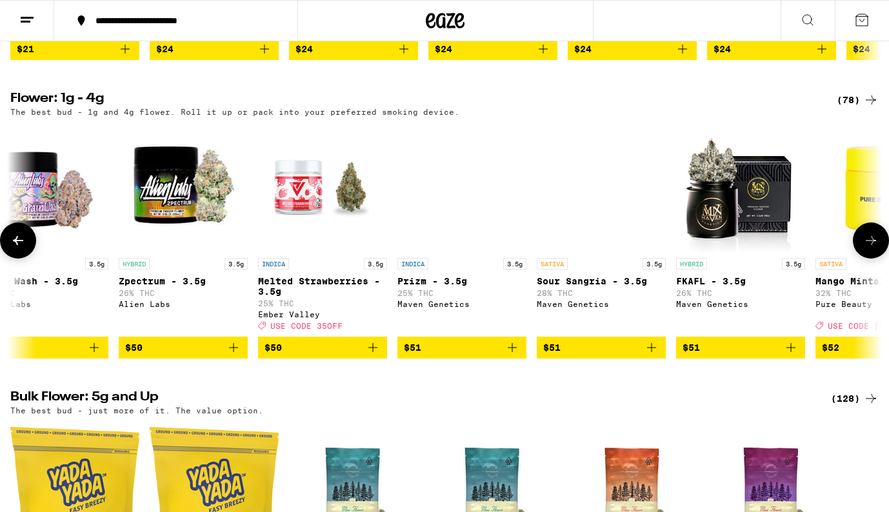
click at [871, 248] on icon at bounding box center [870, 240] width 15 height 15
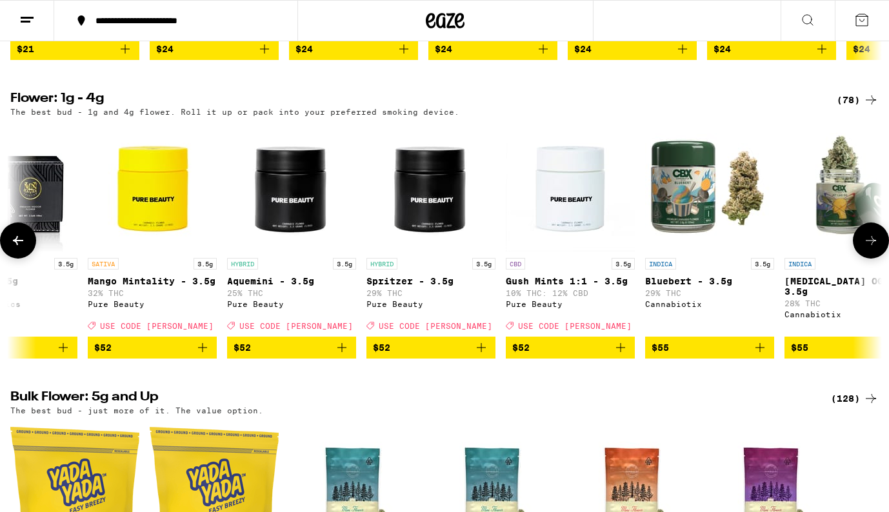
click at [871, 248] on icon at bounding box center [870, 240] width 15 height 15
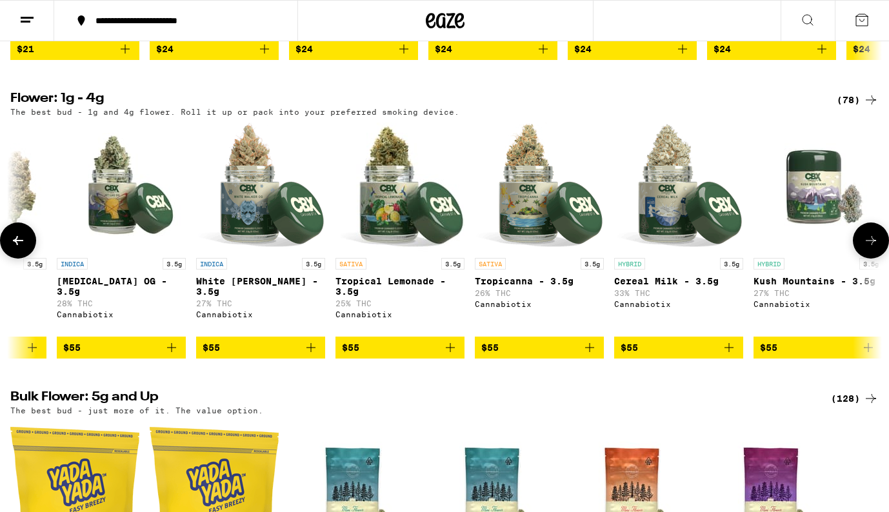
click at [871, 248] on icon at bounding box center [870, 240] width 15 height 15
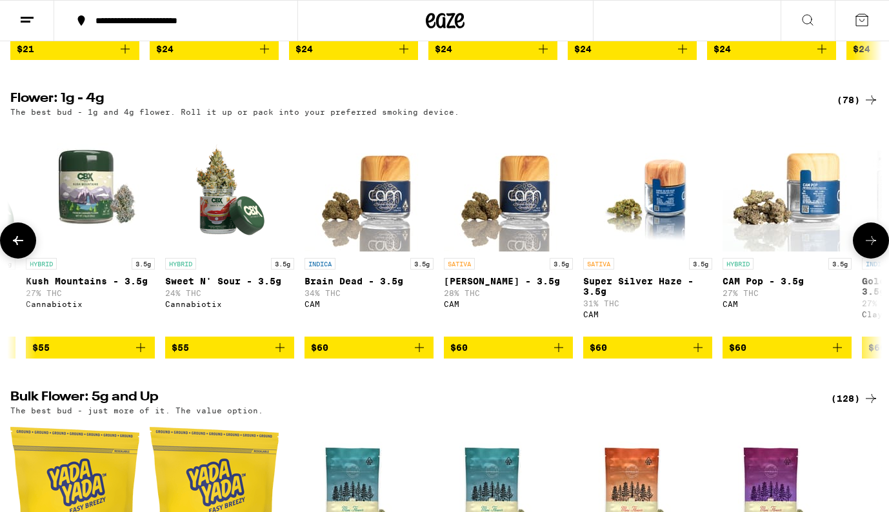
click at [871, 248] on icon at bounding box center [870, 240] width 15 height 15
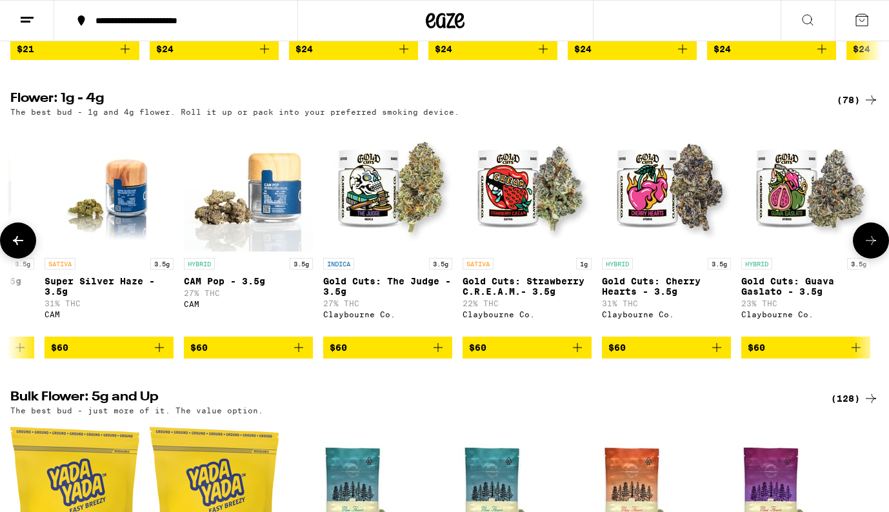
scroll to position [0, 10003]
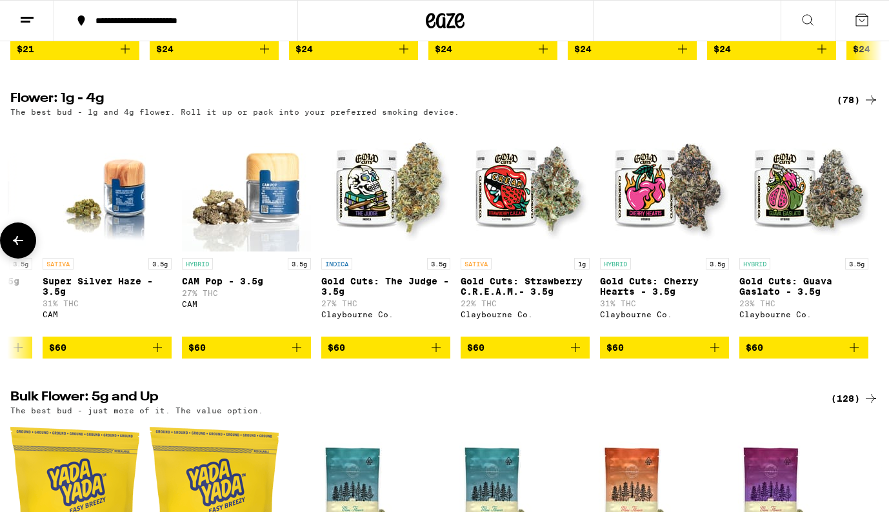
click at [871, 259] on div at bounding box center [871, 241] width 36 height 36
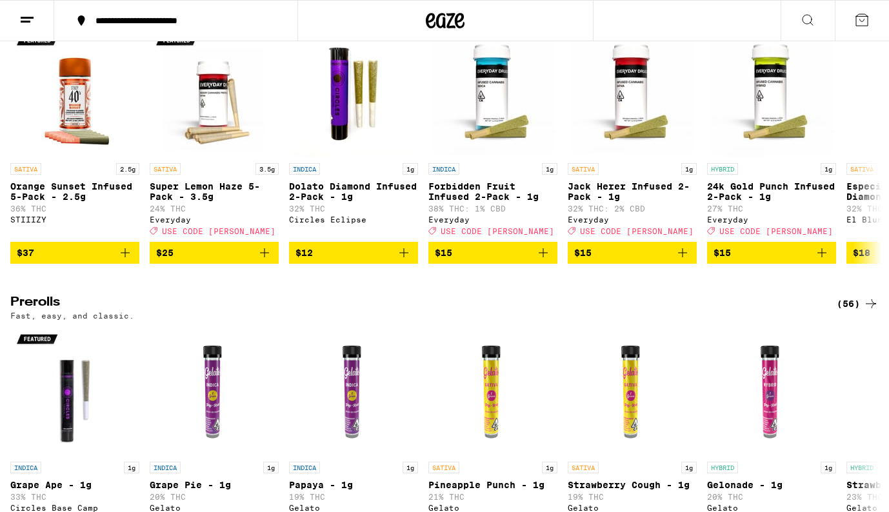
scroll to position [2544, 0]
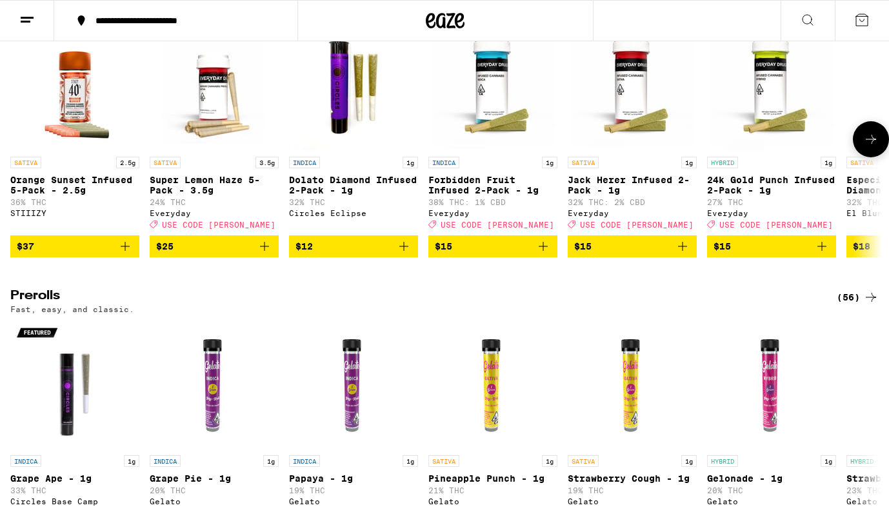
click at [865, 147] on icon at bounding box center [870, 139] width 15 height 15
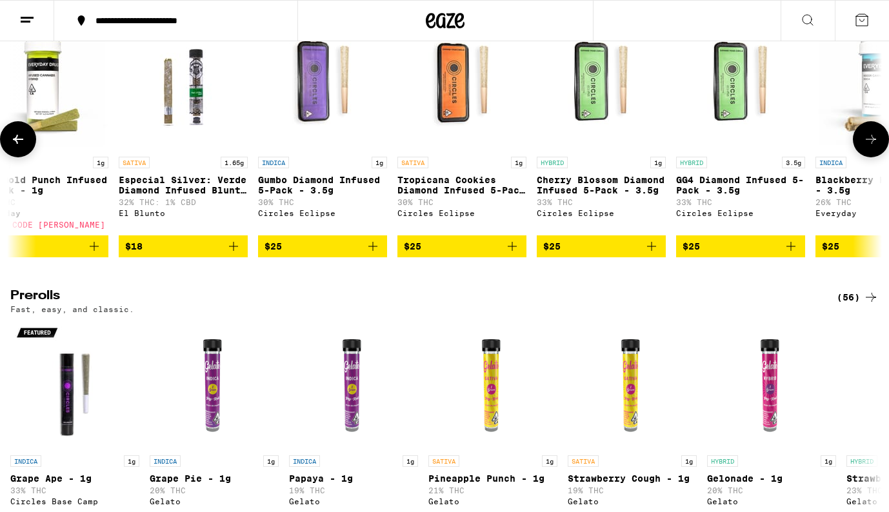
click at [865, 147] on icon at bounding box center [870, 139] width 15 height 15
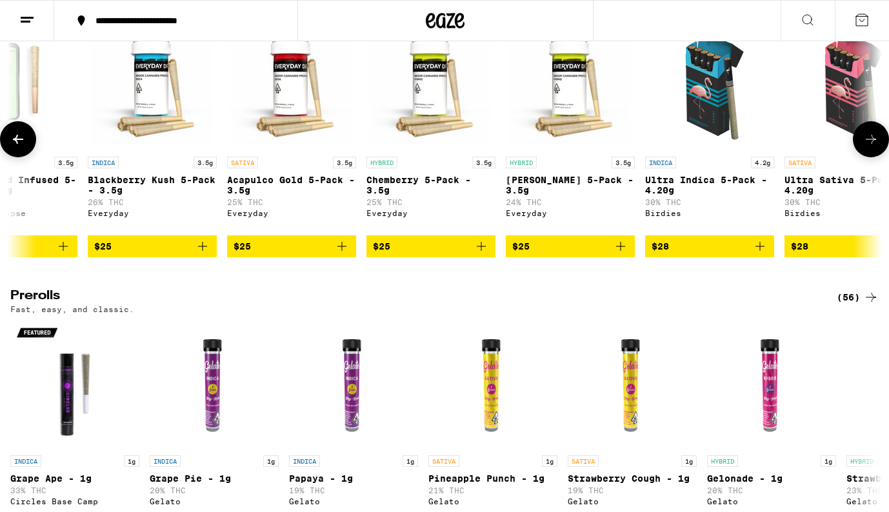
click at [865, 147] on icon at bounding box center [870, 139] width 15 height 15
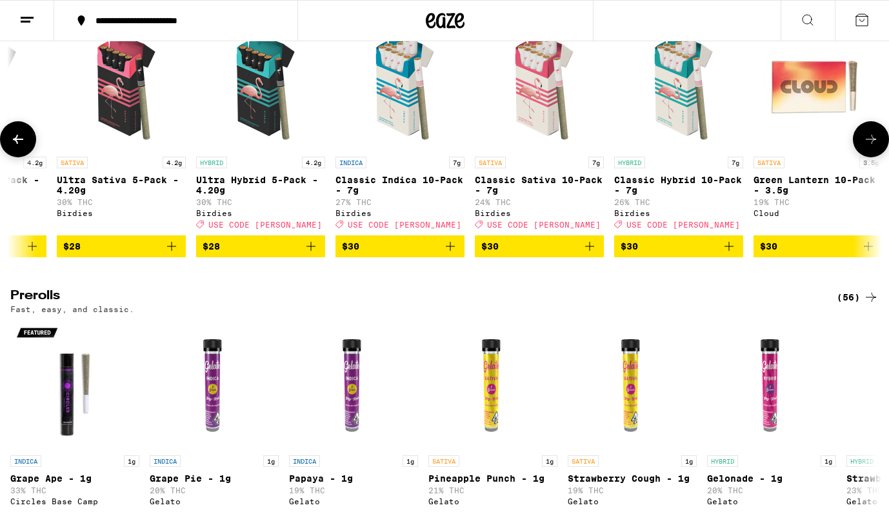
click at [865, 147] on icon at bounding box center [870, 139] width 15 height 15
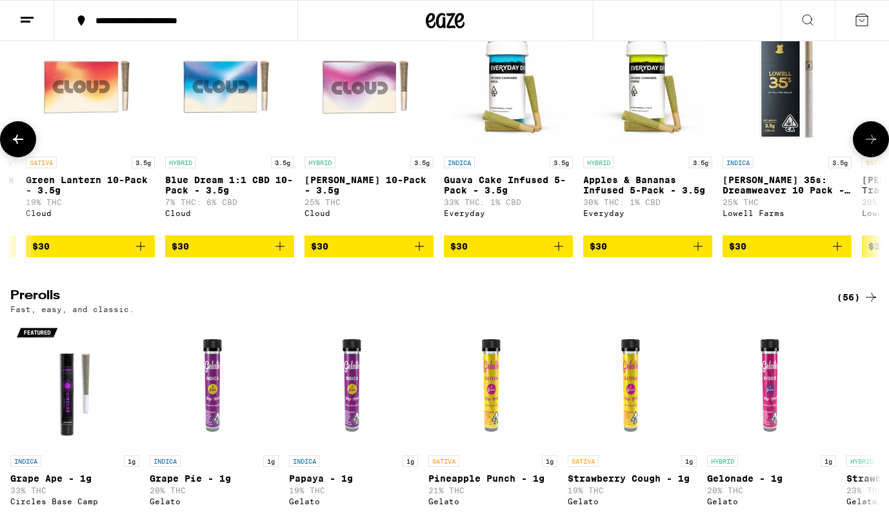
click at [865, 147] on icon at bounding box center [870, 139] width 15 height 15
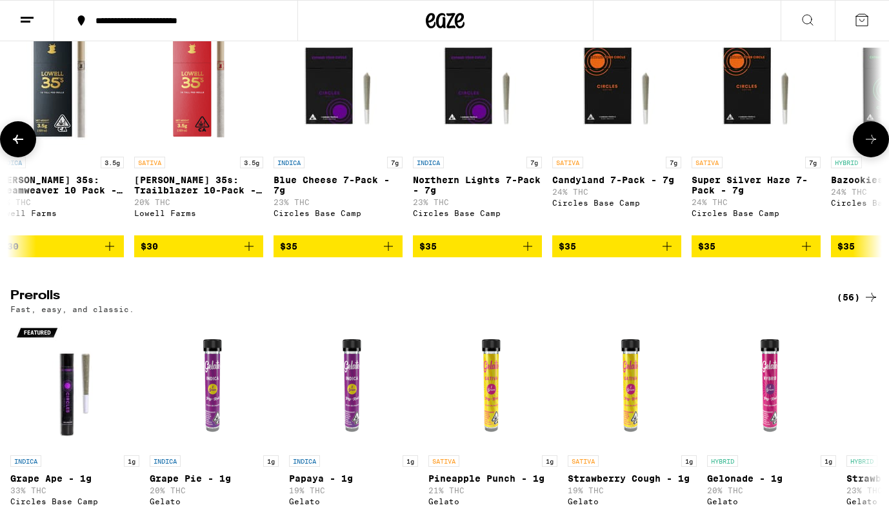
click at [865, 147] on icon at bounding box center [870, 139] width 15 height 15
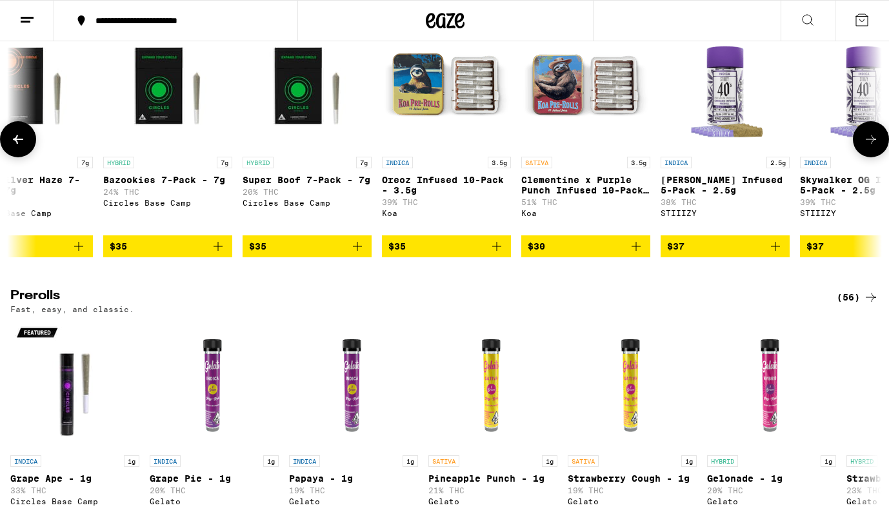
click at [865, 147] on icon at bounding box center [870, 139] width 15 height 15
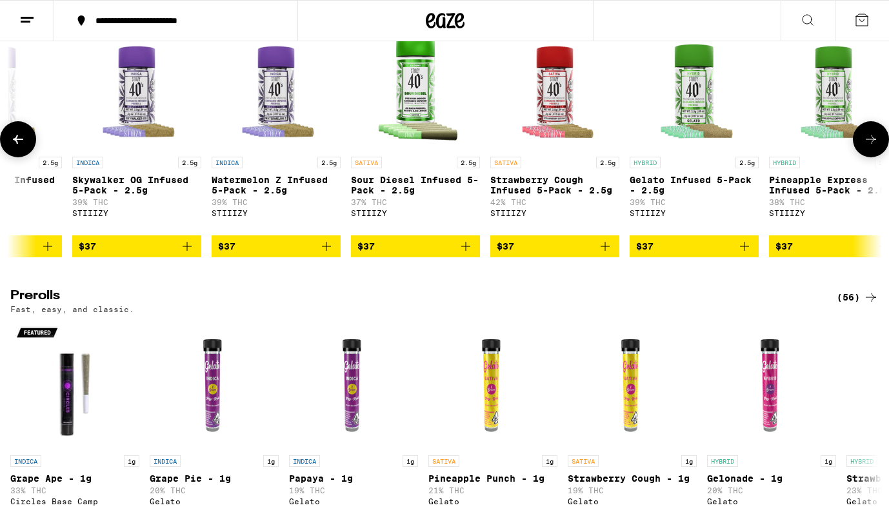
click at [865, 147] on icon at bounding box center [870, 139] width 15 height 15
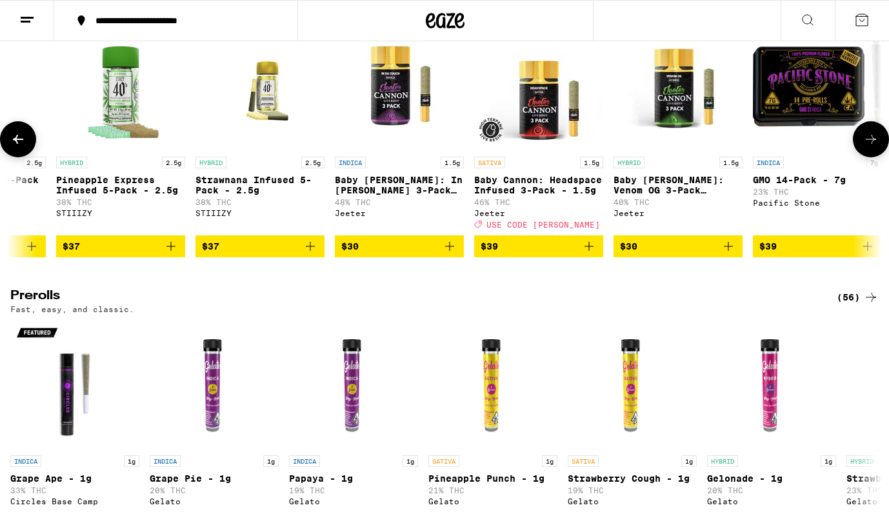
scroll to position [0, 5823]
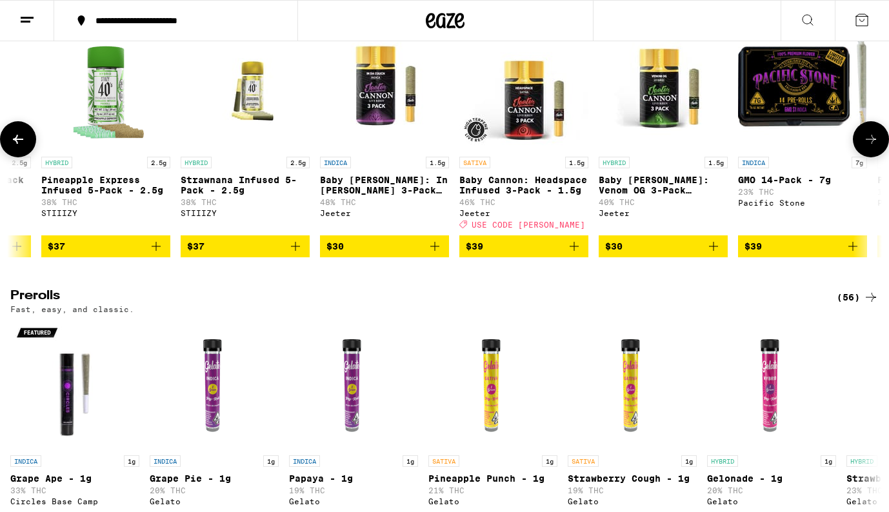
click at [865, 147] on icon at bounding box center [870, 139] width 15 height 15
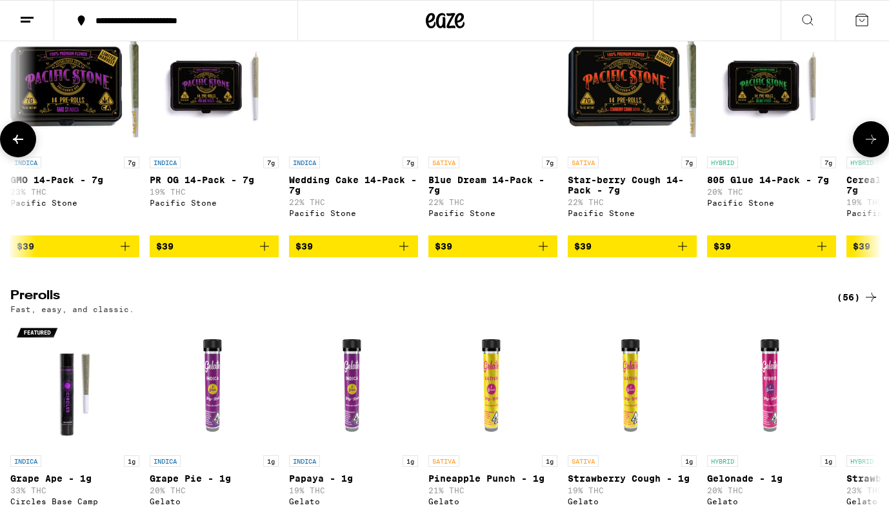
click at [865, 147] on icon at bounding box center [870, 139] width 15 height 15
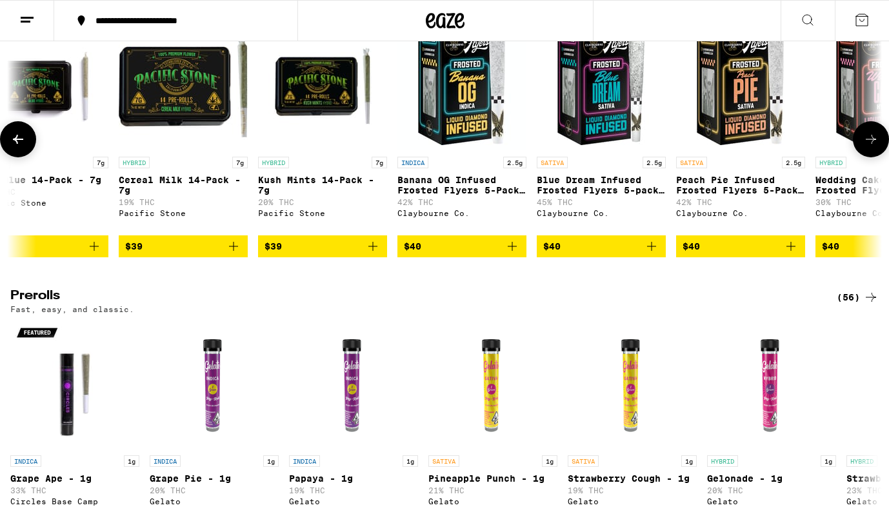
click at [865, 147] on icon at bounding box center [870, 139] width 15 height 15
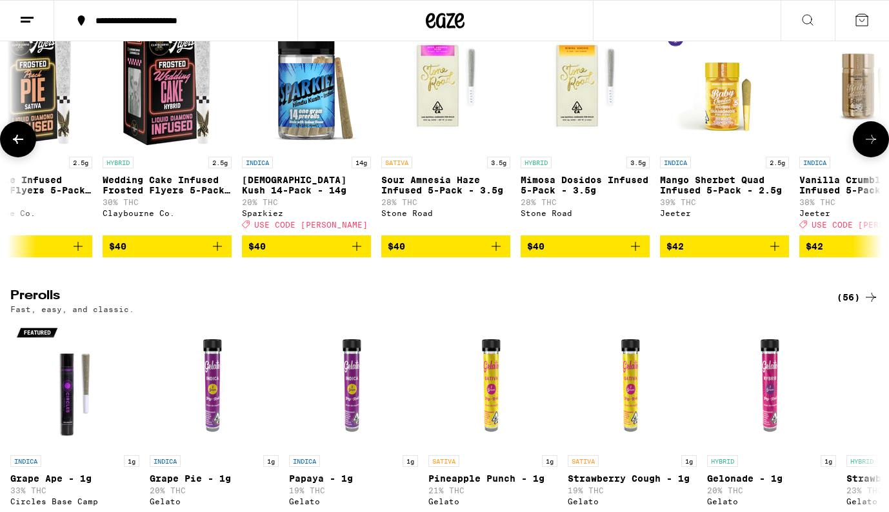
scroll to position [0, 8007]
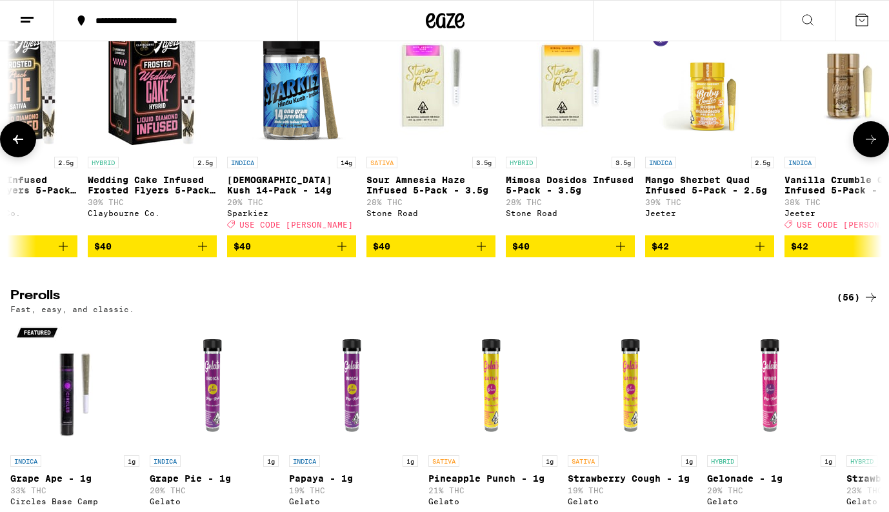
click at [865, 147] on icon at bounding box center [870, 139] width 15 height 15
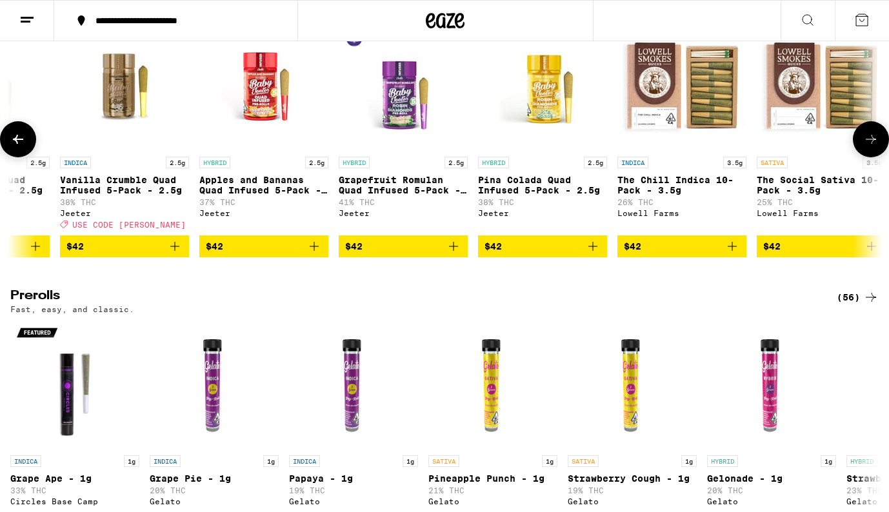
scroll to position [0, 8735]
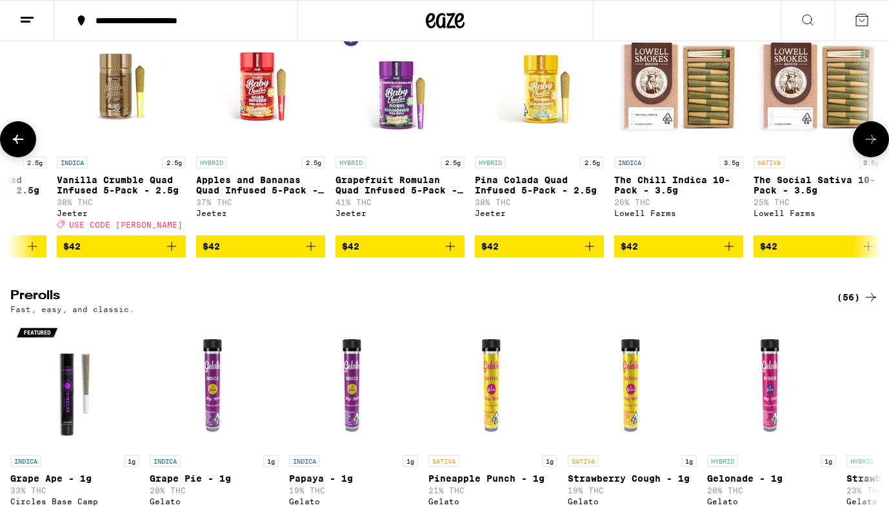
click at [25, 147] on icon at bounding box center [17, 139] width 15 height 15
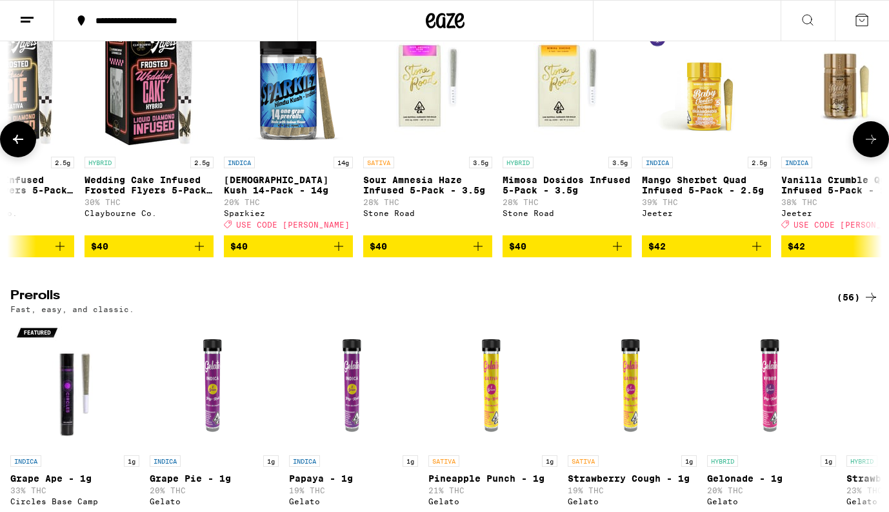
scroll to position [0, 8007]
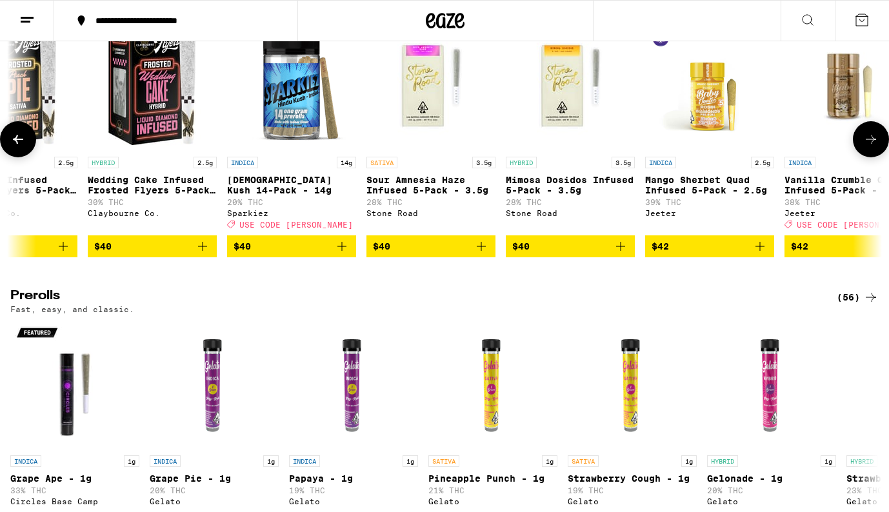
click at [870, 147] on icon at bounding box center [870, 139] width 15 height 15
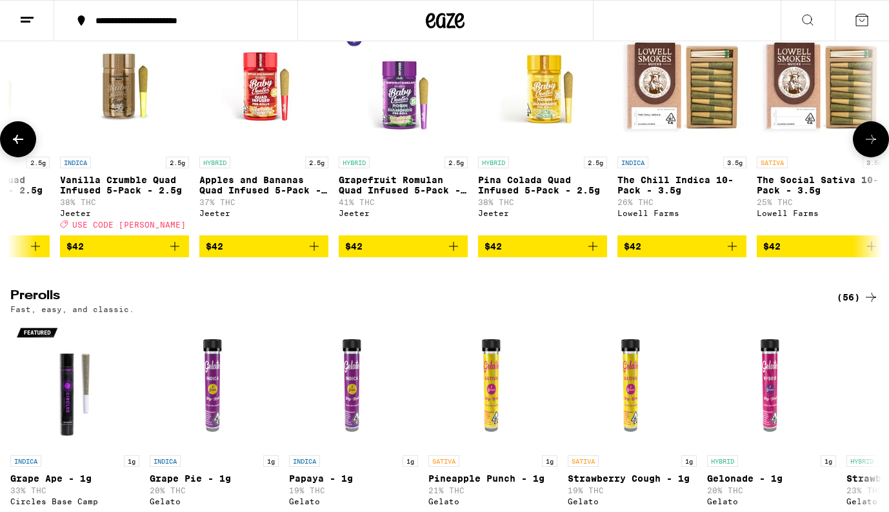
scroll to position [0, 8735]
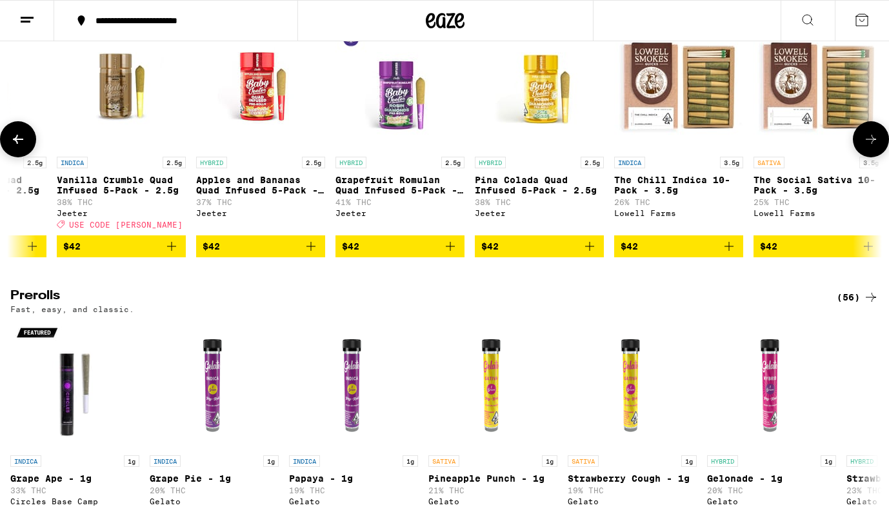
click at [870, 147] on icon at bounding box center [870, 139] width 15 height 15
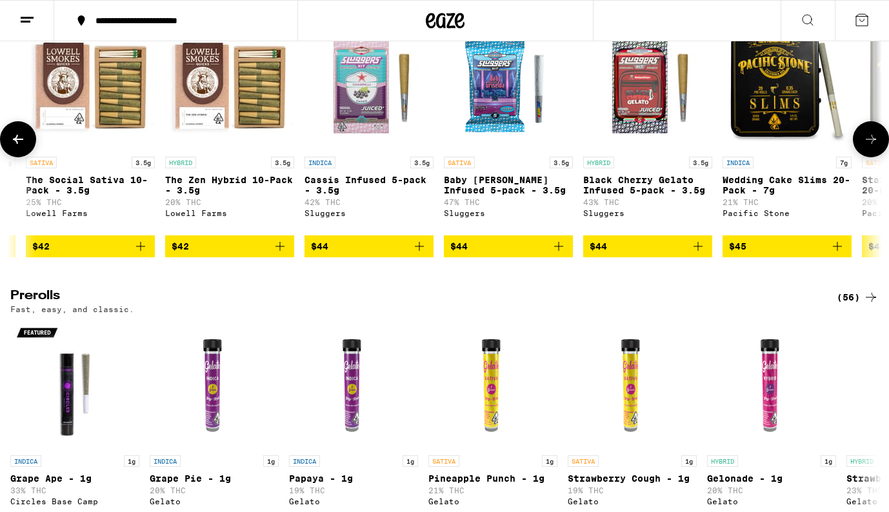
click at [870, 147] on icon at bounding box center [870, 139] width 15 height 15
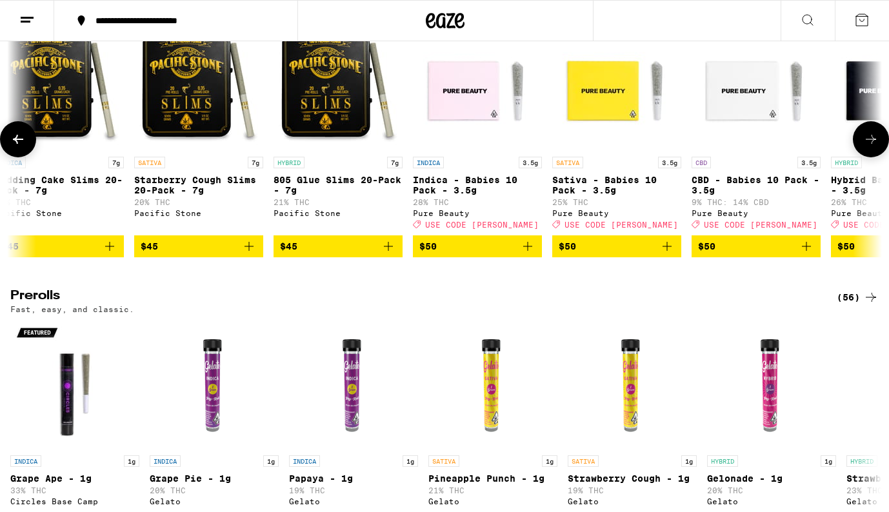
click at [870, 147] on icon at bounding box center [870, 139] width 15 height 15
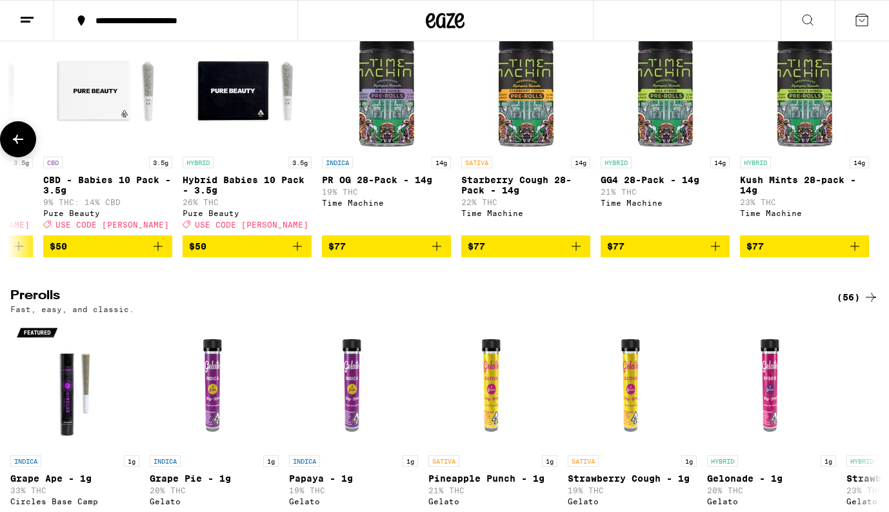
scroll to position [0, 10840]
click at [870, 157] on div at bounding box center [871, 139] width 36 height 36
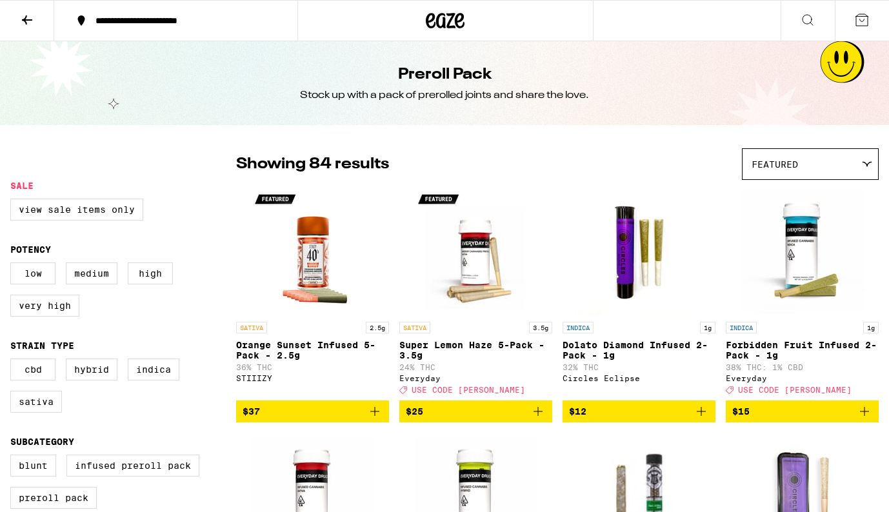
click at [27, 17] on icon at bounding box center [26, 19] width 15 height 15
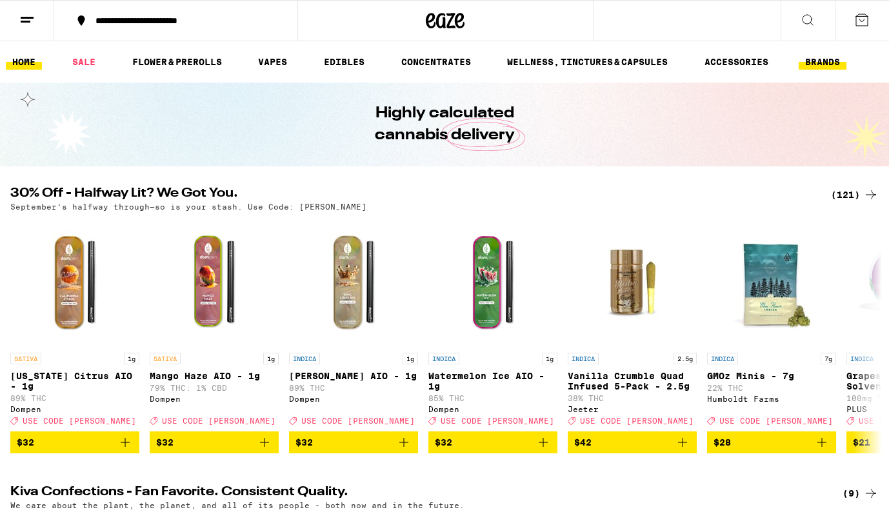
click at [834, 66] on link "BRANDS" at bounding box center [823, 61] width 48 height 15
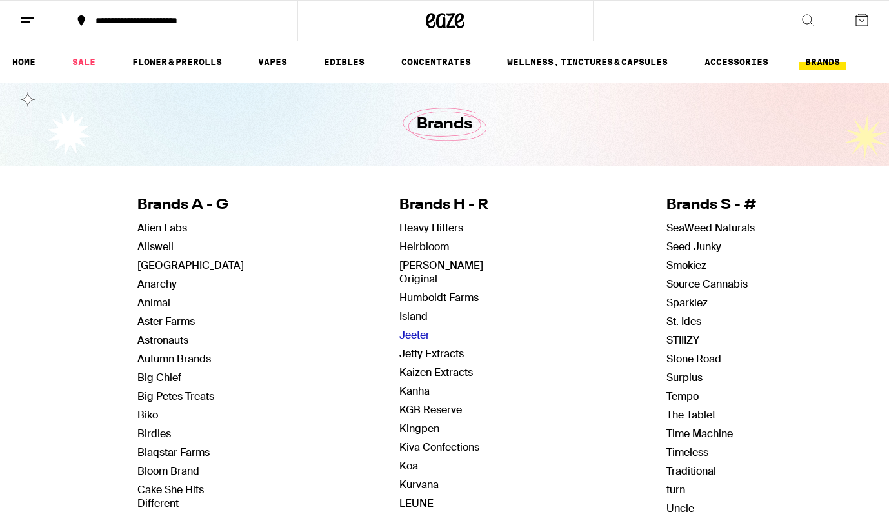
click at [410, 328] on link "Jeeter" at bounding box center [414, 335] width 30 height 14
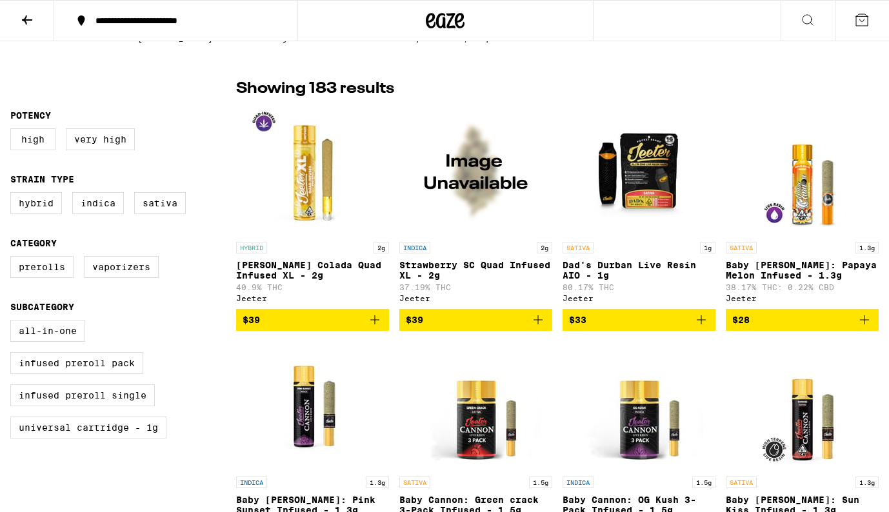
scroll to position [303, 0]
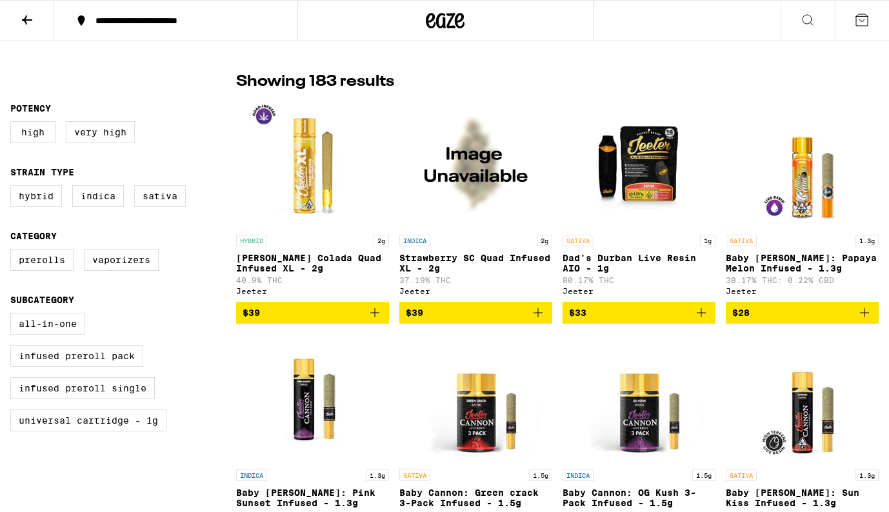
click at [478, 188] on img "Open page for Strawberry SC Quad Infused XL - 2g from Jeeter" at bounding box center [476, 163] width 129 height 129
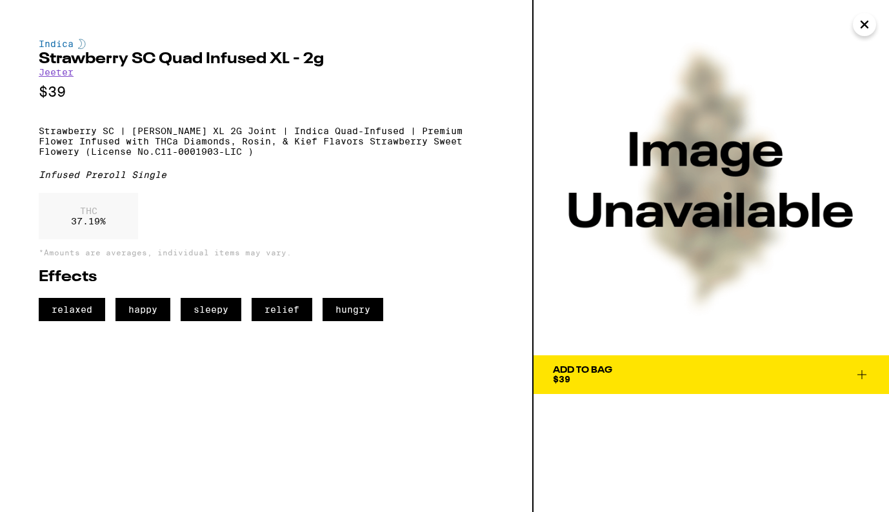
click at [863, 25] on icon "Close" at bounding box center [864, 24] width 6 height 6
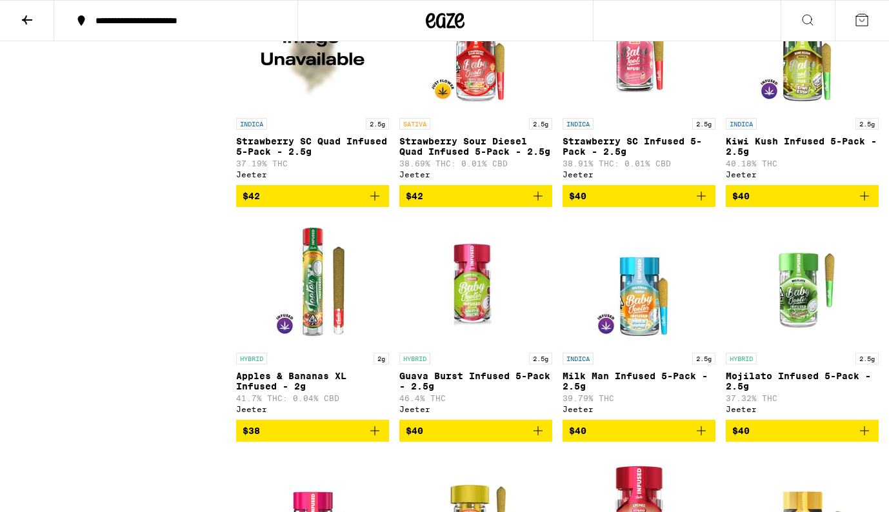
scroll to position [8178, 0]
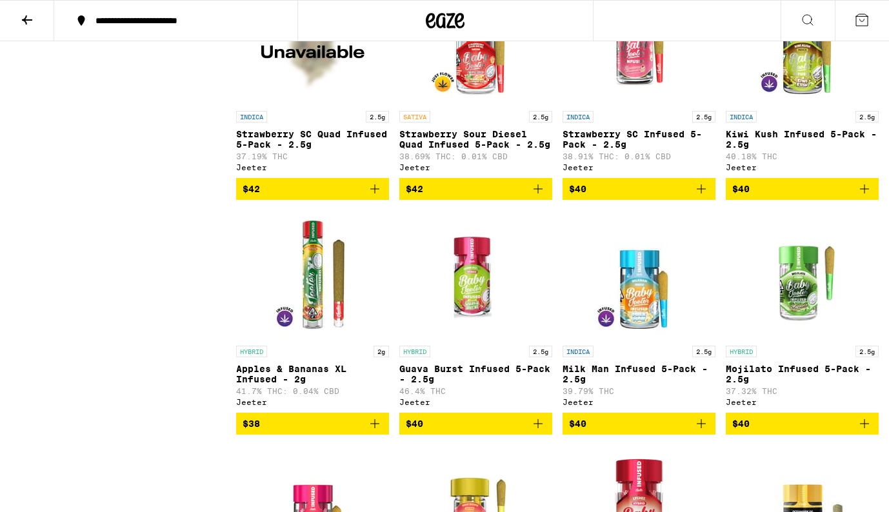
click at [311, 105] on img "Open page for Strawberry SC Quad Infused 5-Pack - 2.5g from Jeeter" at bounding box center [312, 39] width 129 height 129
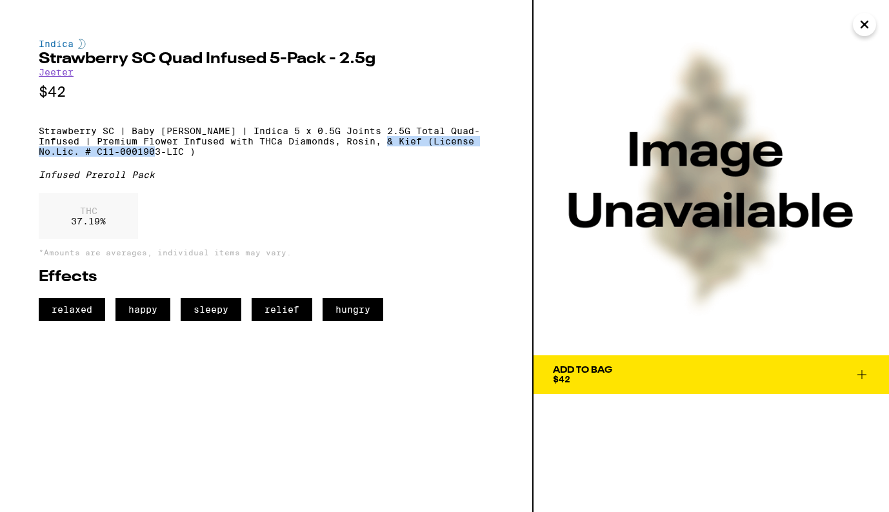
drag, startPoint x: 383, startPoint y: 149, endPoint x: 525, endPoint y: 165, distance: 142.2
click at [525, 165] on div "Indica Strawberry SC Quad Infused 5-Pack - 2.5g Jeeter $42 Strawberry SC | Baby…" at bounding box center [267, 256] width 534 height 512
copy p "(License No.Lic. # C11-0001903-LIC )"
click at [859, 30] on icon "Close" at bounding box center [864, 24] width 15 height 19
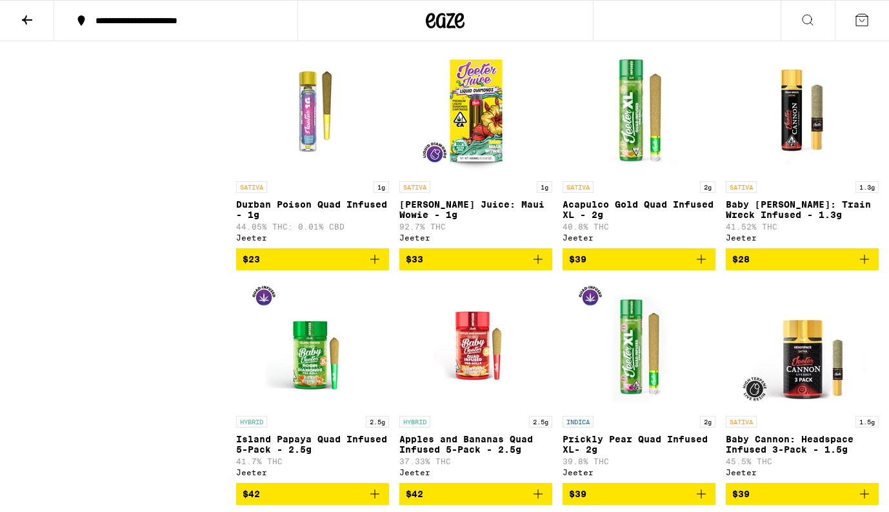
scroll to position [10210, 0]
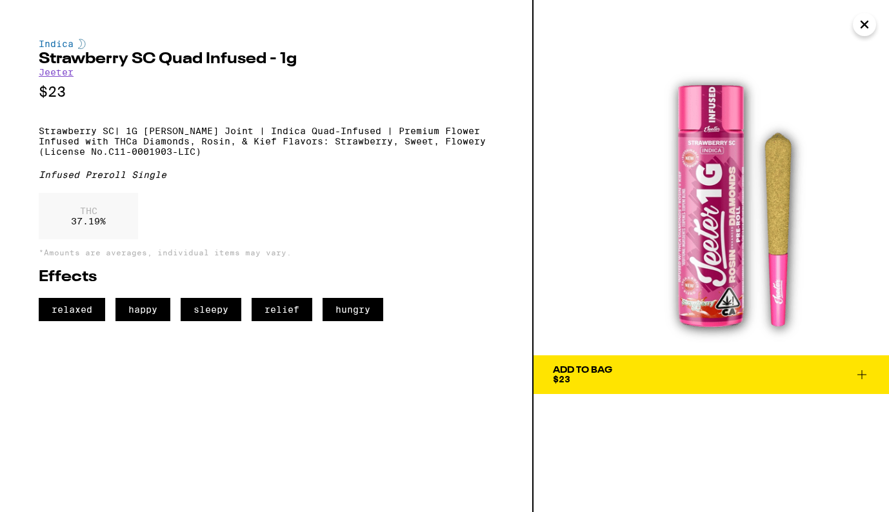
click at [865, 26] on icon "Close" at bounding box center [864, 24] width 15 height 19
